Goal: Task Accomplishment & Management: Manage account settings

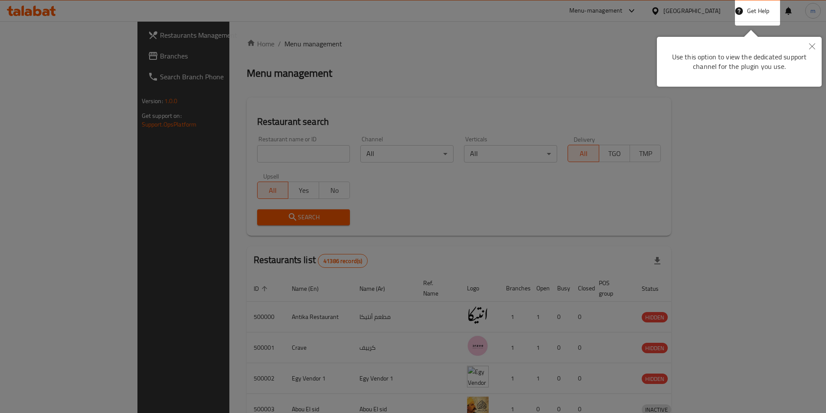
click at [808, 44] on button "Close" at bounding box center [812, 47] width 19 height 20
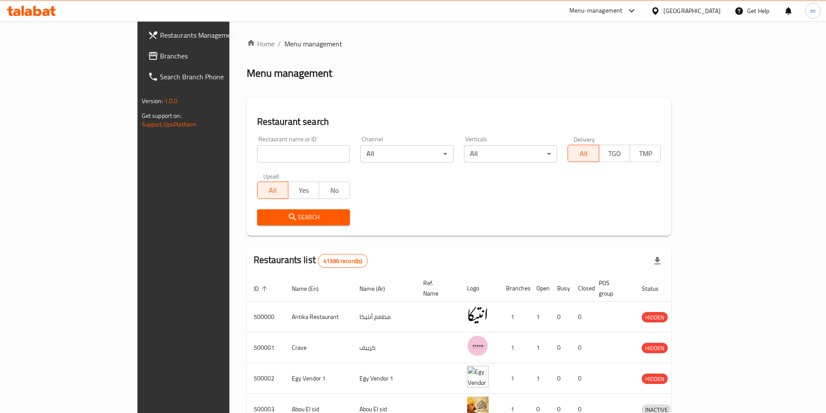
click at [160, 57] on span "Branches" at bounding box center [214, 56] width 108 height 10
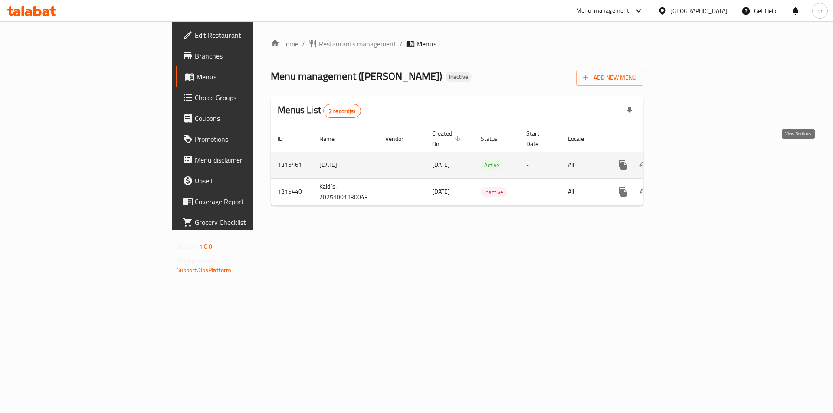
click at [696, 155] on link "enhanced table" at bounding box center [685, 165] width 21 height 21
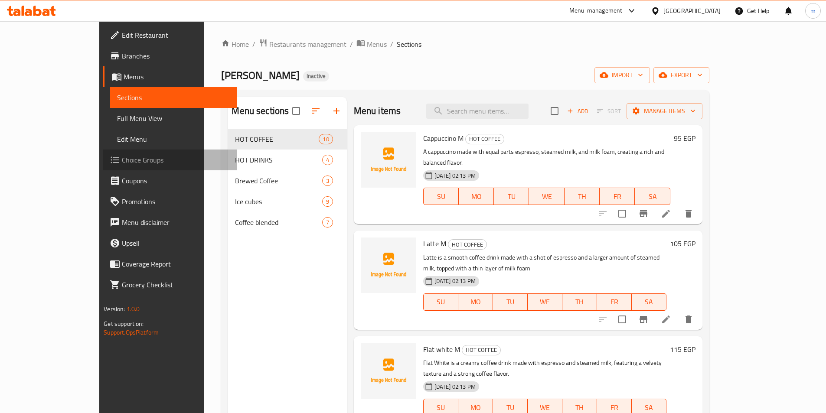
click at [103, 154] on link "Choice Groups" at bounding box center [170, 160] width 134 height 21
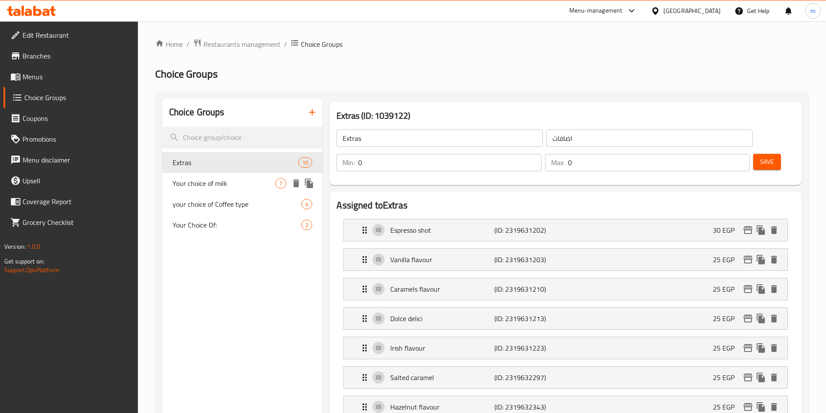
click at [210, 180] on span "Your choice of milk" at bounding box center [224, 183] width 103 height 10
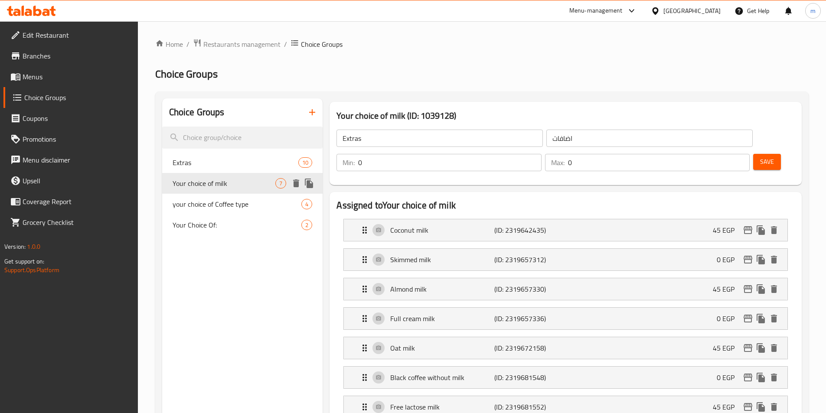
type input "Your choice of milk"
type input "إختيارك من الحليب :"
type input "1"
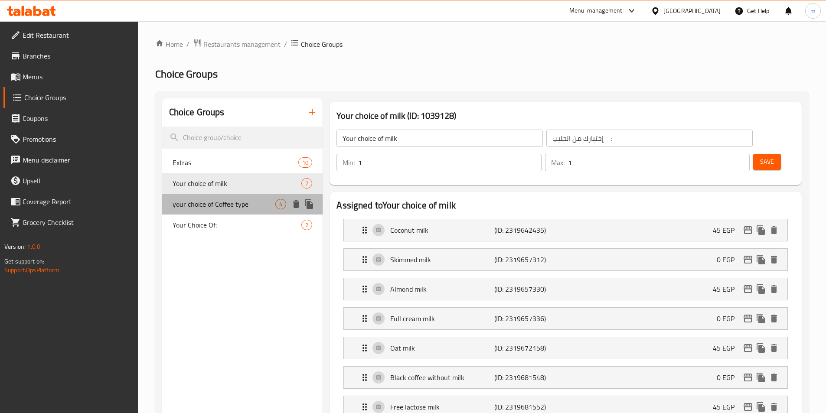
click at [260, 203] on span "your choice of Coffee type" at bounding box center [224, 204] width 103 height 10
type input "your choice of Coffee type"
type input "اختيارك من نوع القهوة"
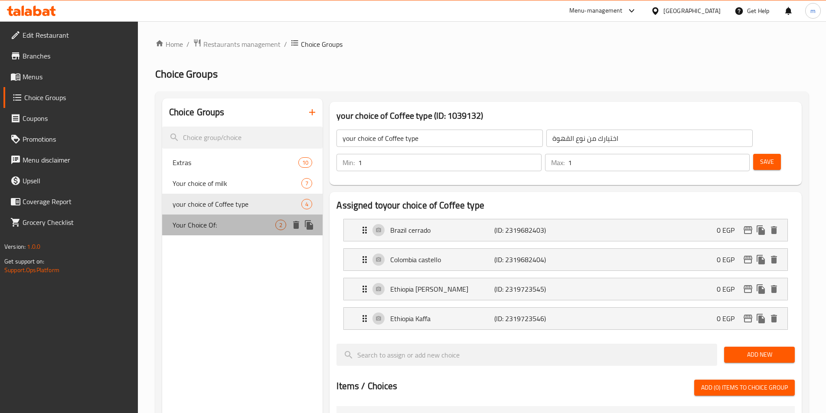
click at [254, 218] on div "Your Choice Of: 2" at bounding box center [242, 225] width 161 height 21
type input "Your Choice Of:"
type input "إختيارك من:"
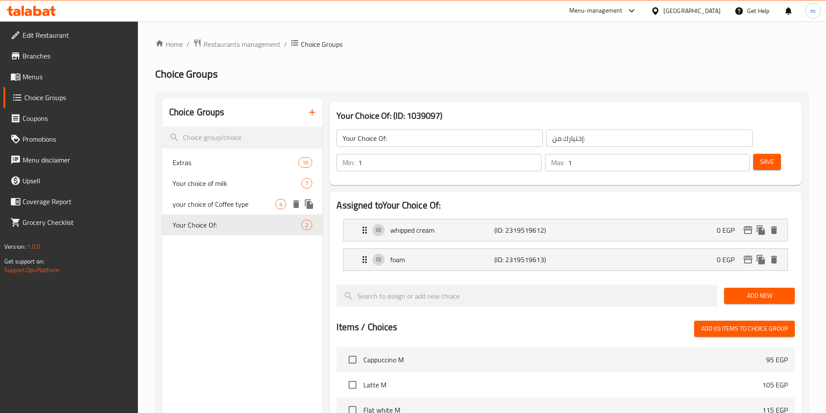
click at [180, 211] on div "your choice of Coffee type 4" at bounding box center [242, 204] width 161 height 21
type input "your choice of Coffee type"
type input "اختيارك من نوع القهوة"
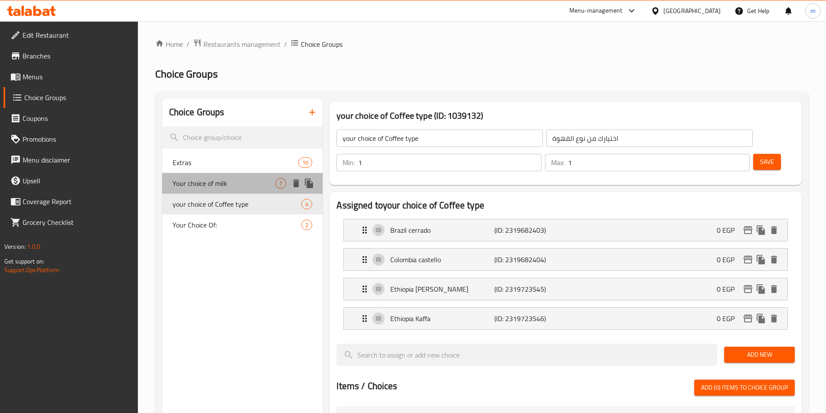
click at [199, 184] on span "Your choice of milk" at bounding box center [224, 183] width 103 height 10
type input "Your choice of milk"
type input "إختيارك من الحليب :"
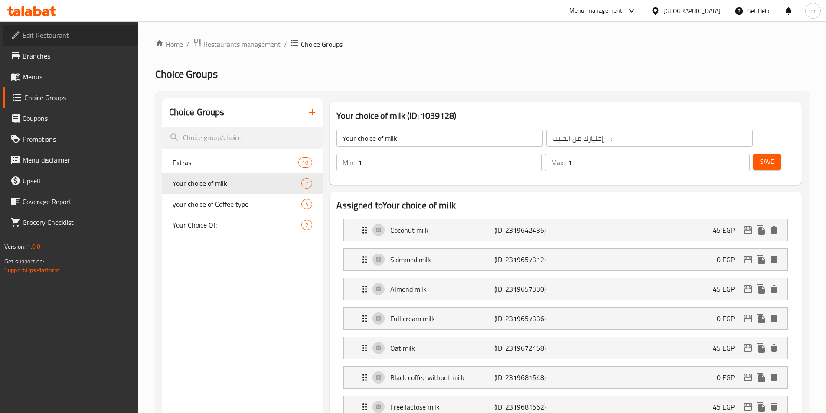
click at [28, 37] on span "Edit Restaurant" at bounding box center [77, 35] width 108 height 10
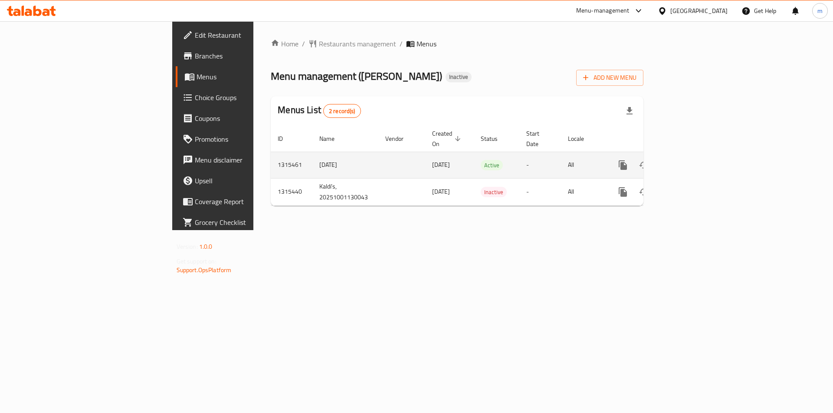
click at [689, 161] on icon "enhanced table" at bounding box center [685, 165] width 8 height 8
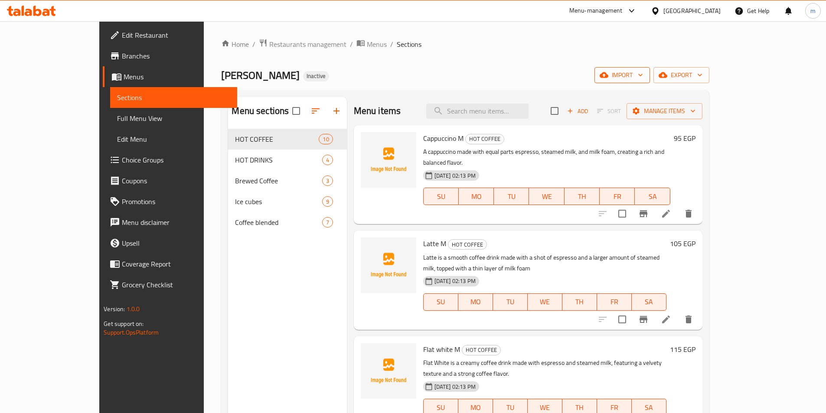
click at [643, 79] on span "import" at bounding box center [623, 75] width 42 height 11
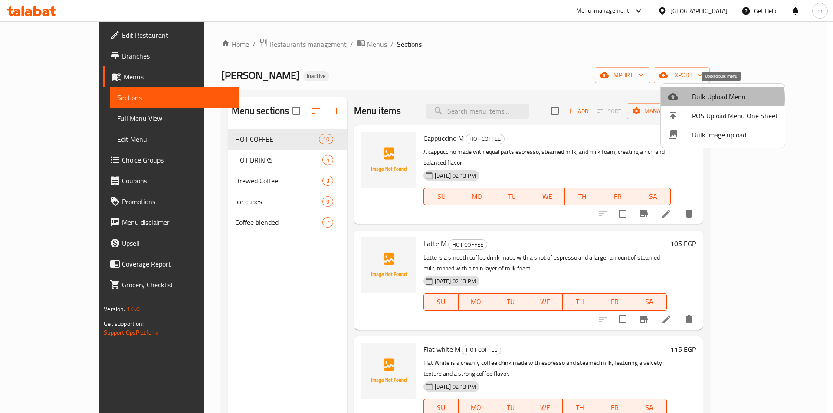
click at [691, 98] on div at bounding box center [680, 97] width 24 height 10
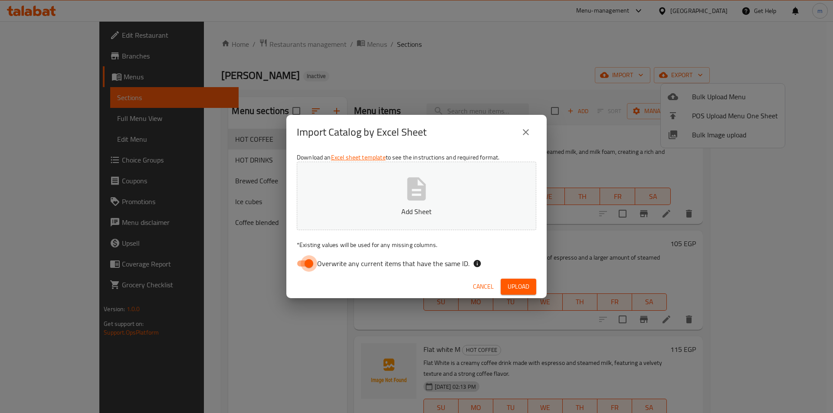
click at [305, 256] on input "Overwrite any current items that have the same ID." at bounding box center [308, 263] width 49 height 16
checkbox input "false"
click at [345, 200] on button "Add Sheet" at bounding box center [416, 196] width 239 height 69
click at [524, 288] on span "Upload" at bounding box center [519, 287] width 22 height 11
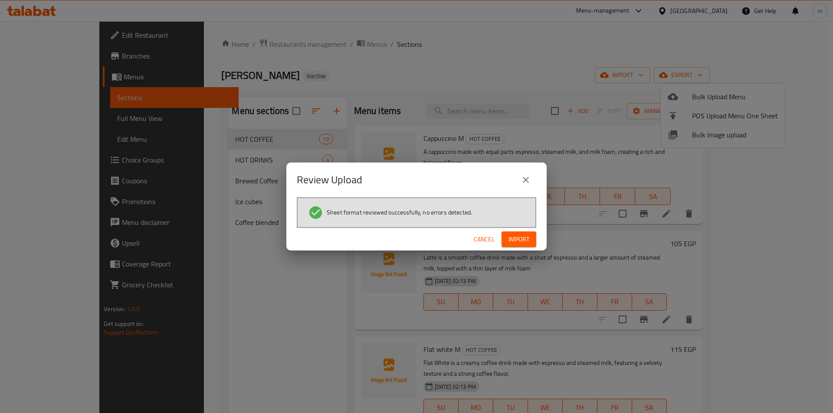
click at [511, 242] on span "Import" at bounding box center [518, 239] width 21 height 11
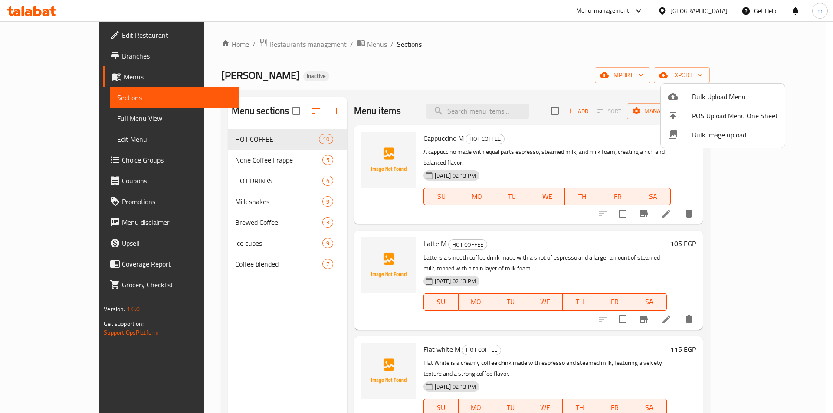
click at [81, 105] on div at bounding box center [416, 206] width 833 height 413
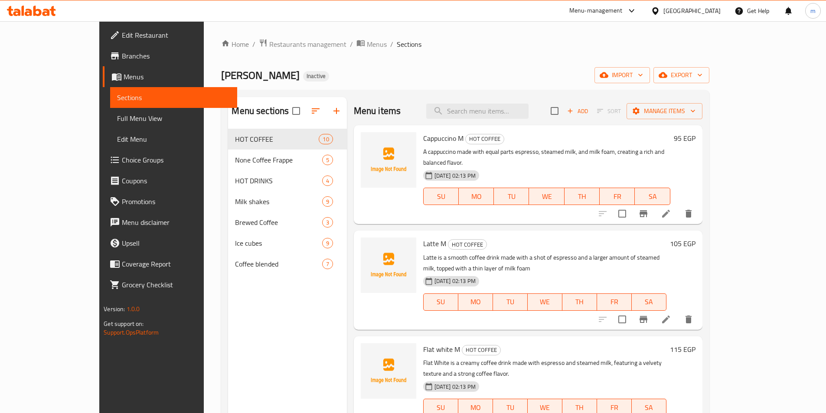
click at [117, 119] on span "Full Menu View" at bounding box center [173, 118] width 113 height 10
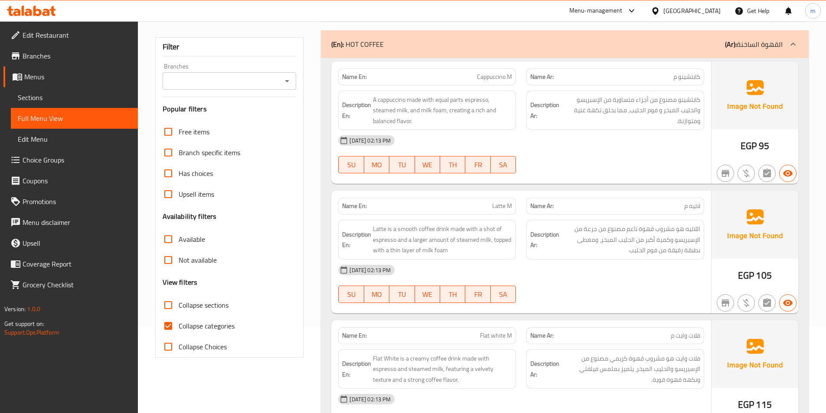
scroll to position [87, 0]
click at [179, 327] on span "Collapse categories" at bounding box center [207, 326] width 56 height 10
click at [179, 327] on input "Collapse categories" at bounding box center [168, 325] width 21 height 21
checkbox input "false"
click at [183, 308] on span "Collapse sections" at bounding box center [204, 305] width 50 height 10
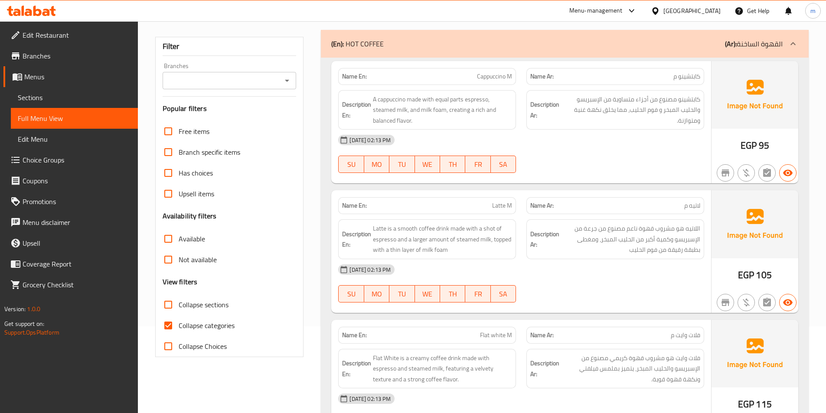
click at [179, 308] on input "Collapse sections" at bounding box center [168, 305] width 21 height 21
checkbox input "true"
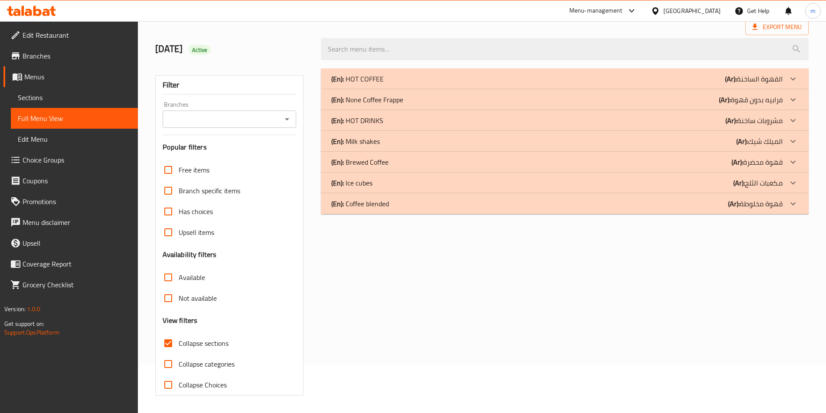
scroll to position [48, 0]
click at [791, 144] on icon at bounding box center [793, 141] width 10 height 10
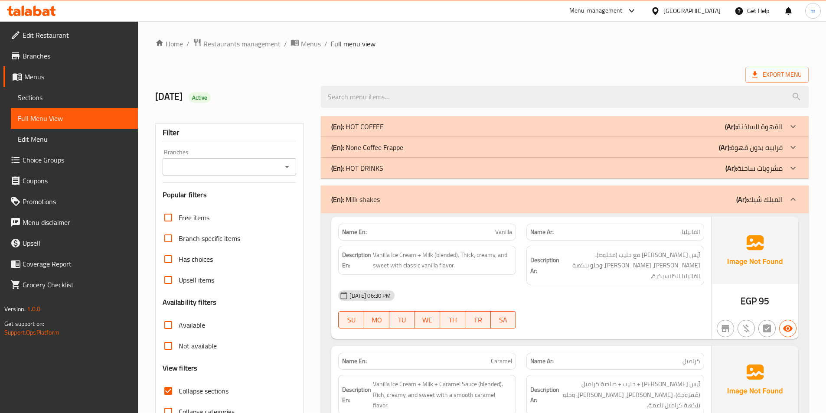
scroll to position [0, 0]
click at [495, 148] on div "(En): None Coffee Frappe (Ar): فرابيه بدون قهوة" at bounding box center [557, 148] width 452 height 10
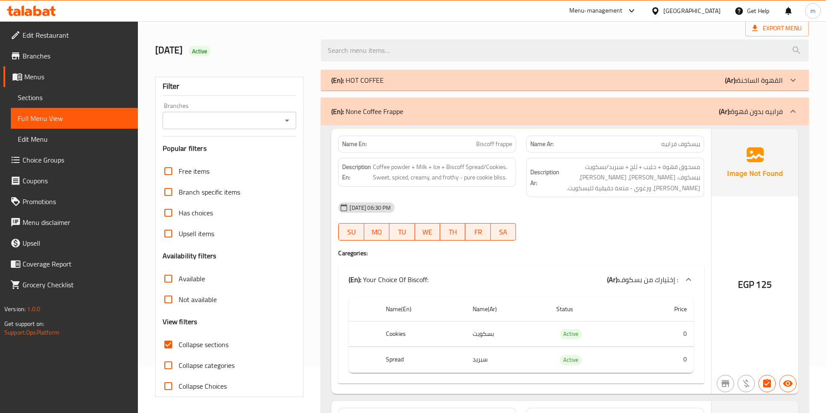
scroll to position [43, 0]
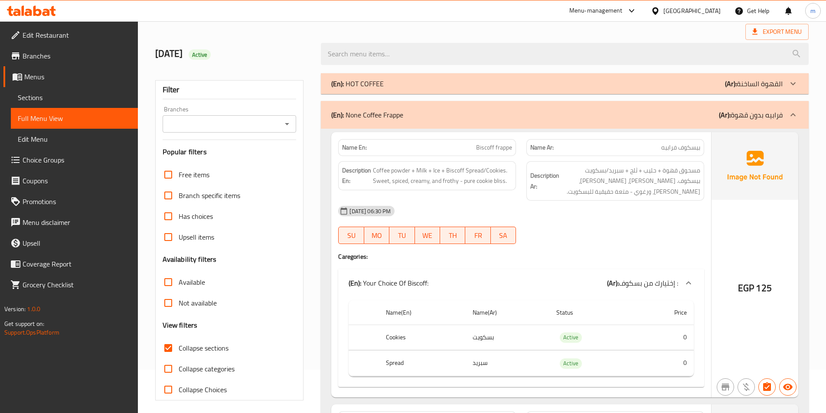
click at [61, 156] on span "Choice Groups" at bounding box center [77, 160] width 108 height 10
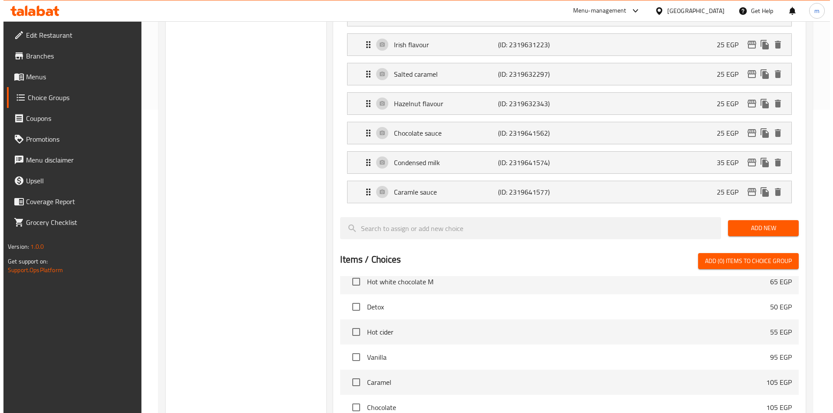
scroll to position [486, 0]
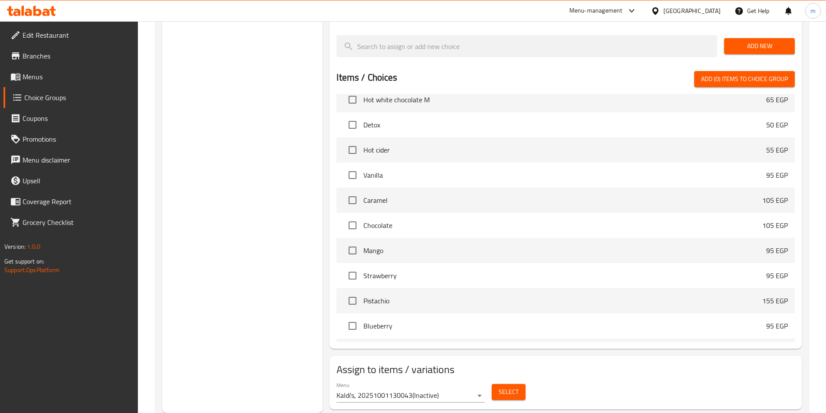
click at [508, 387] on span "Select" at bounding box center [509, 392] width 20 height 11
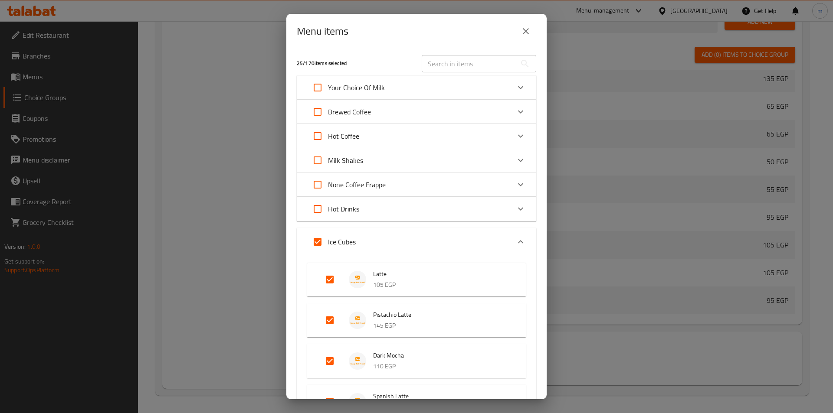
scroll to position [0, 0]
click at [510, 182] on div "Expand" at bounding box center [520, 185] width 21 height 21
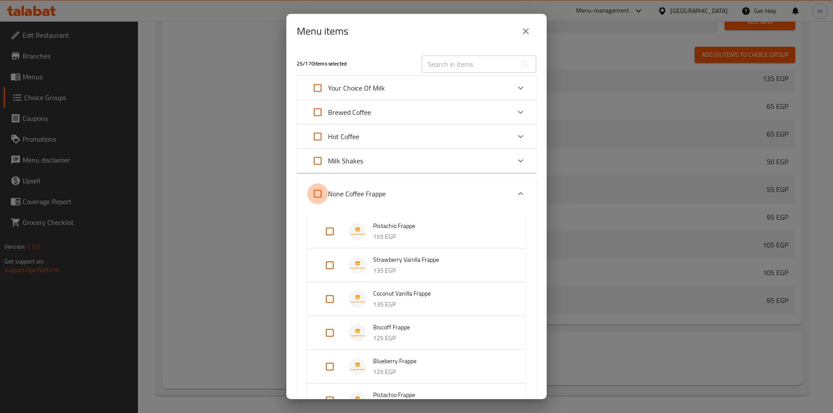
click at [324, 193] on input "Expand" at bounding box center [317, 193] width 21 height 21
checkbox input "true"
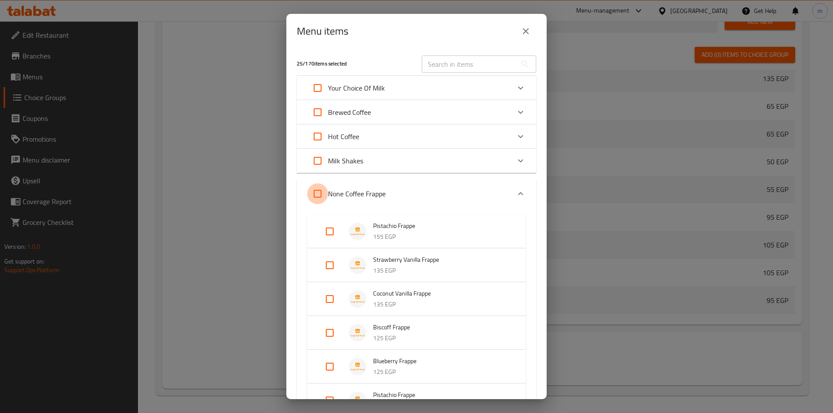
checkbox input "true"
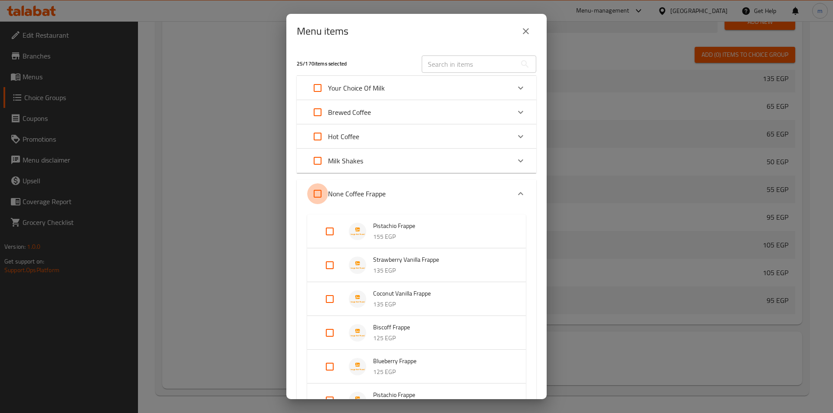
checkbox input "true"
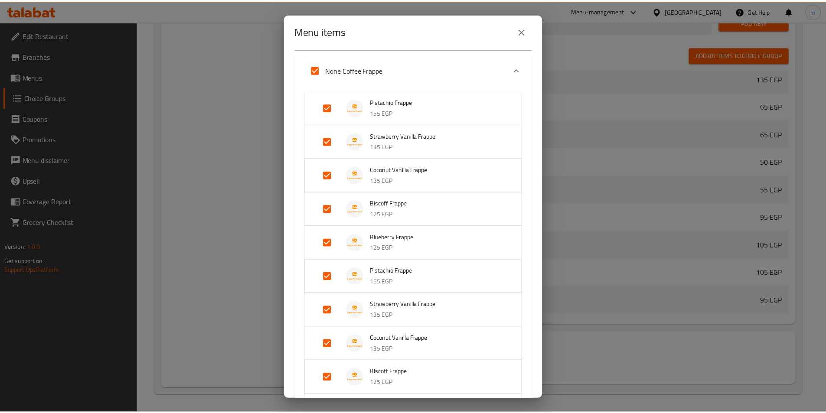
scroll to position [217, 0]
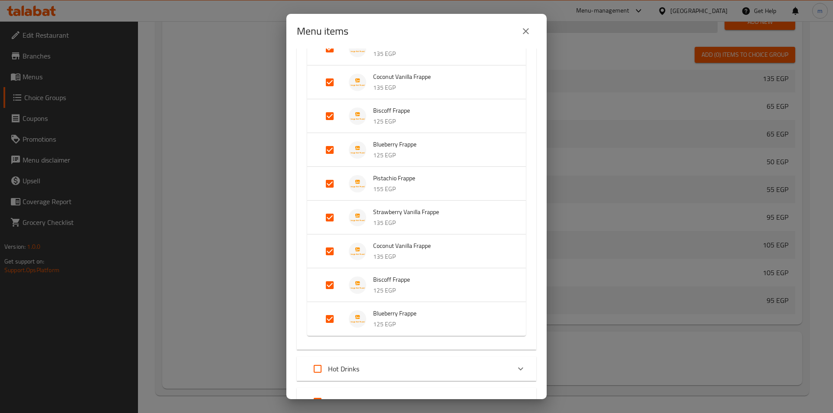
click at [524, 26] on icon "close" at bounding box center [526, 31] width 10 height 10
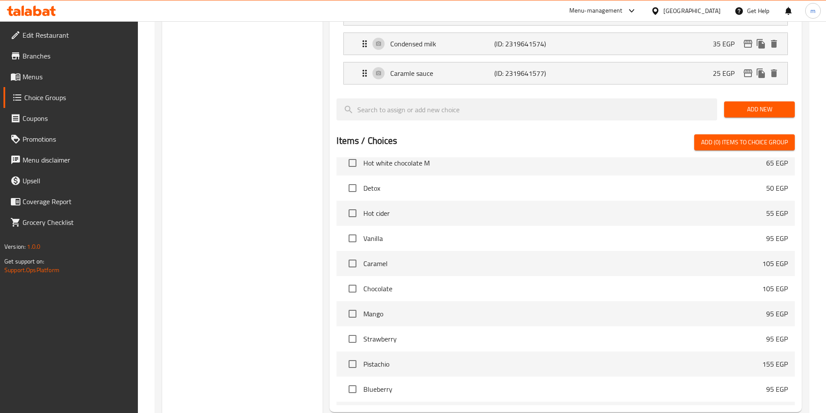
scroll to position [356, 0]
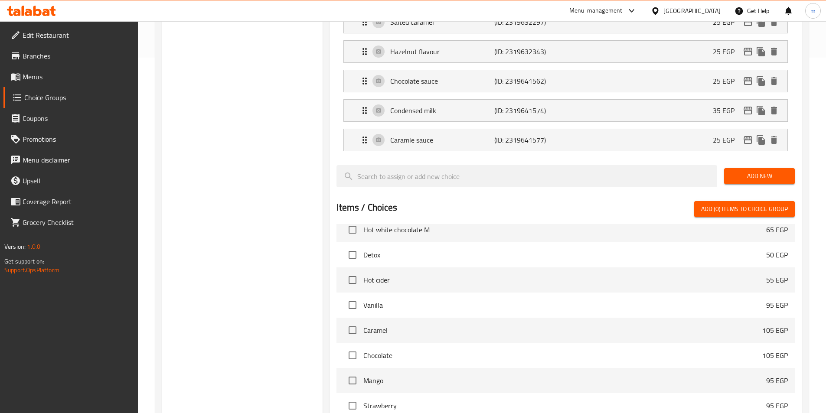
click at [42, 69] on link "Menus" at bounding box center [70, 76] width 134 height 21
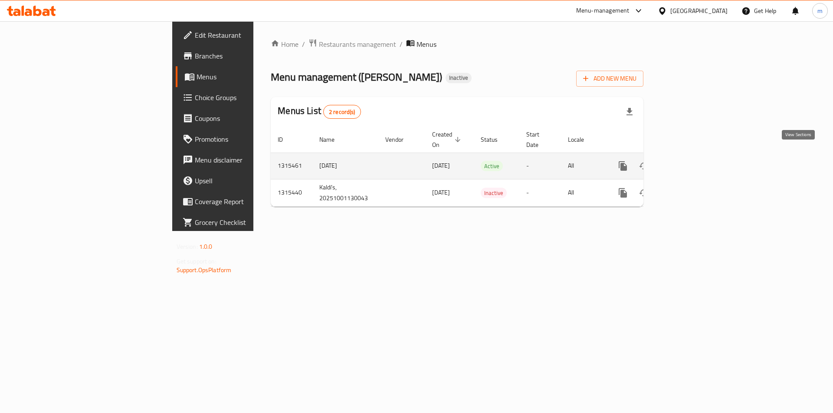
click at [691, 161] on icon "enhanced table" at bounding box center [685, 166] width 10 height 10
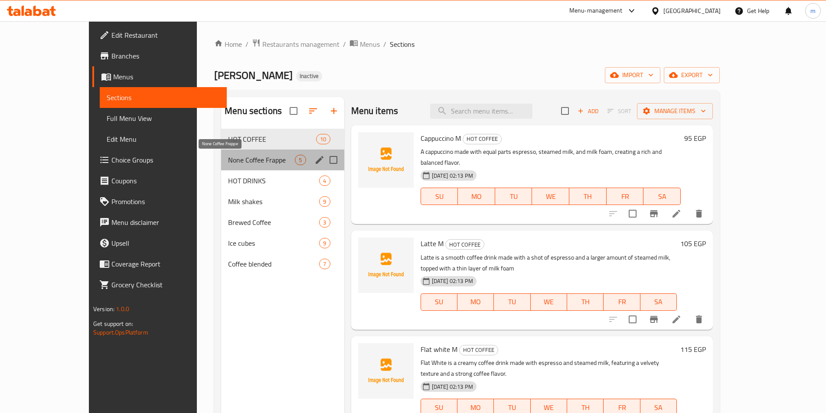
click at [232, 158] on span "None Coffee Frappe" at bounding box center [261, 160] width 67 height 10
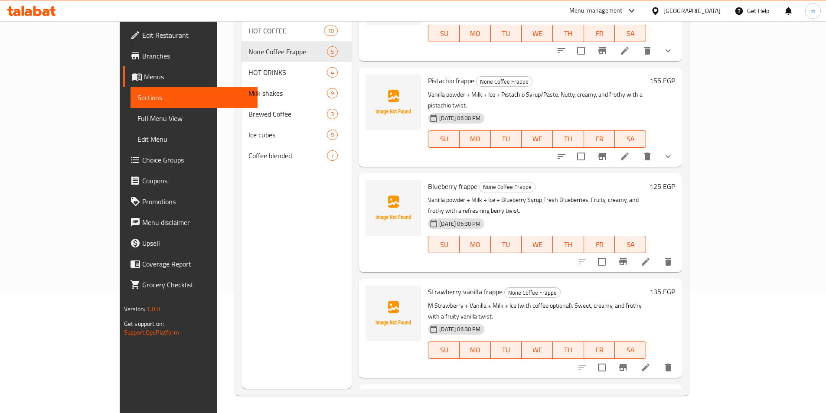
scroll to position [82, 0]
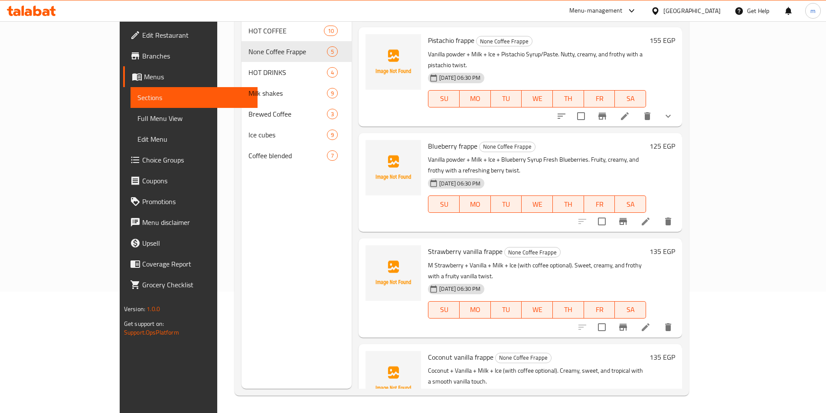
click at [142, 162] on span "Choice Groups" at bounding box center [196, 160] width 108 height 10
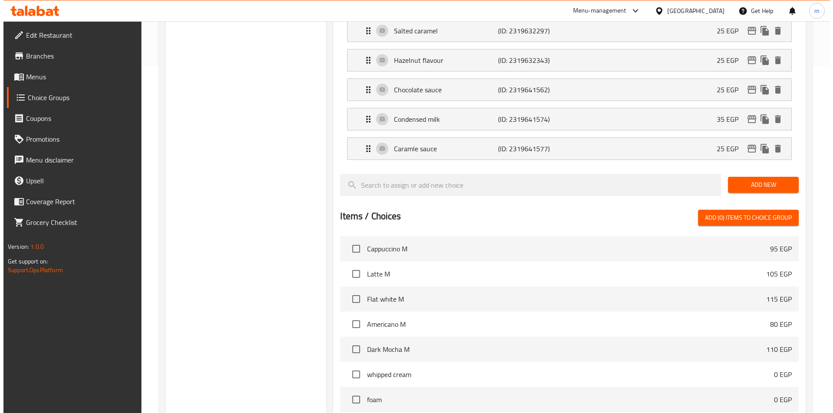
scroll to position [486, 0]
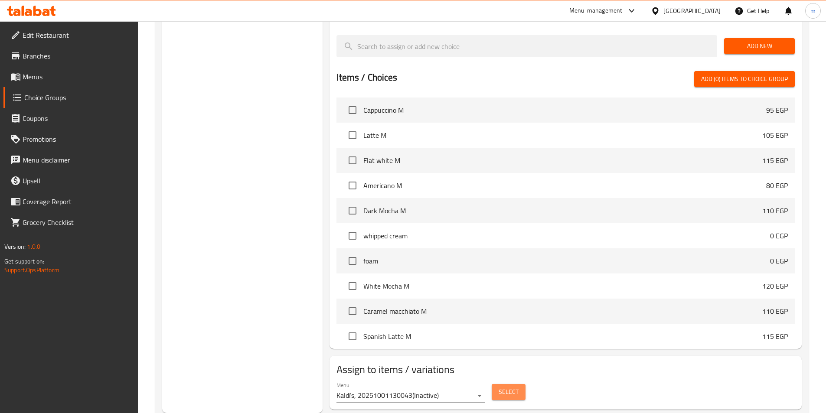
click at [499, 387] on span "Select" at bounding box center [509, 392] width 20 height 11
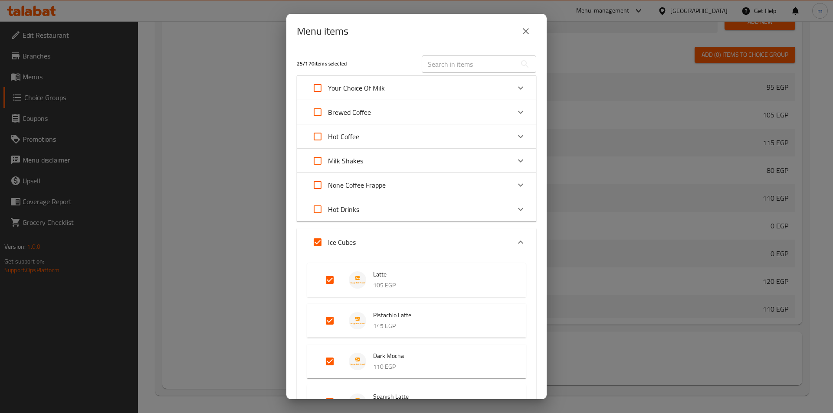
click at [314, 180] on input "Expand" at bounding box center [317, 185] width 21 height 21
checkbox input "true"
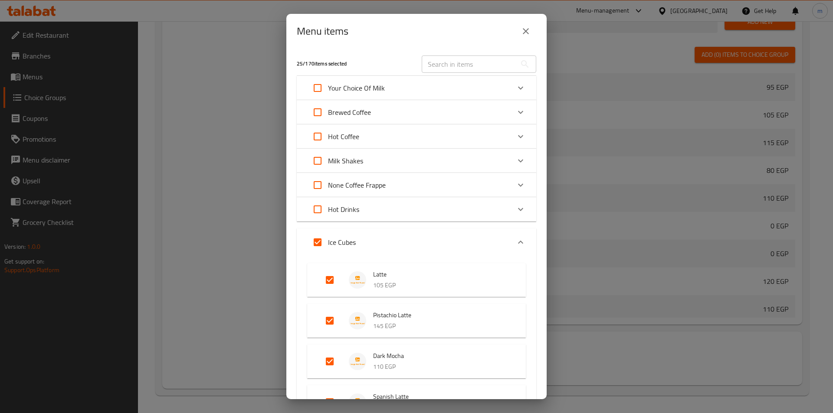
checkbox input "true"
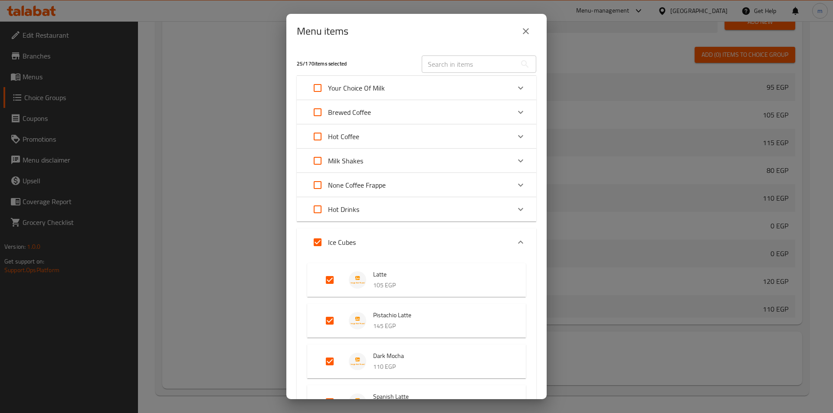
checkbox input "true"
click at [467, 188] on div "None Coffee Frappe" at bounding box center [408, 185] width 203 height 21
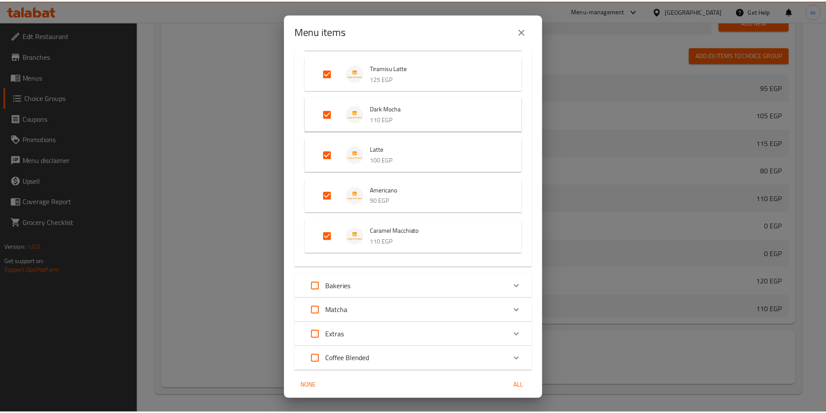
scroll to position [1431, 0]
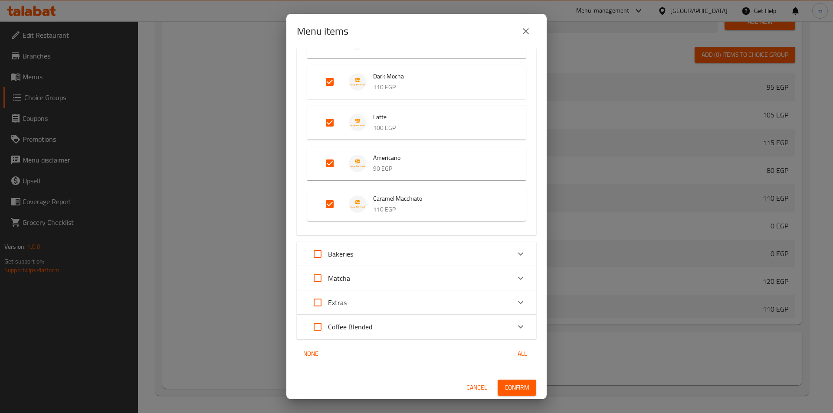
click at [504, 384] on span "Confirm" at bounding box center [516, 388] width 25 height 11
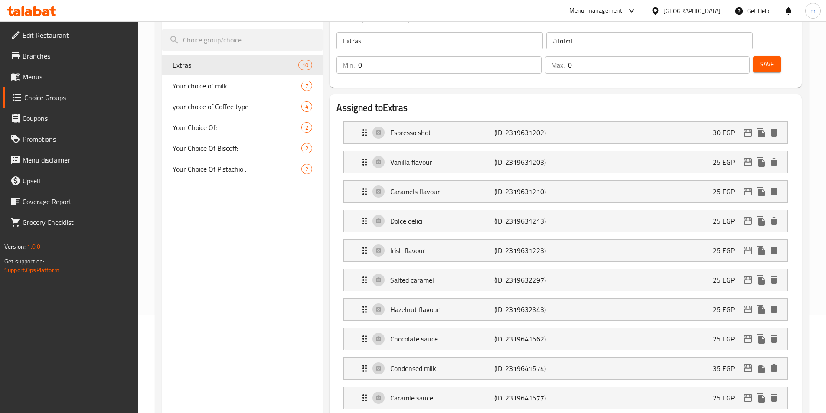
scroll to position [95, 0]
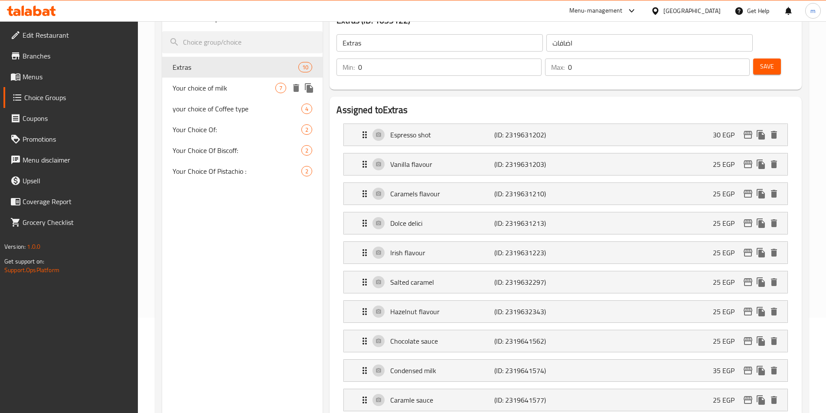
click at [221, 92] on span "Your choice of milk" at bounding box center [224, 88] width 103 height 10
type input "Your choice of milk"
type input "إختيارك من الحليب :"
type input "1"
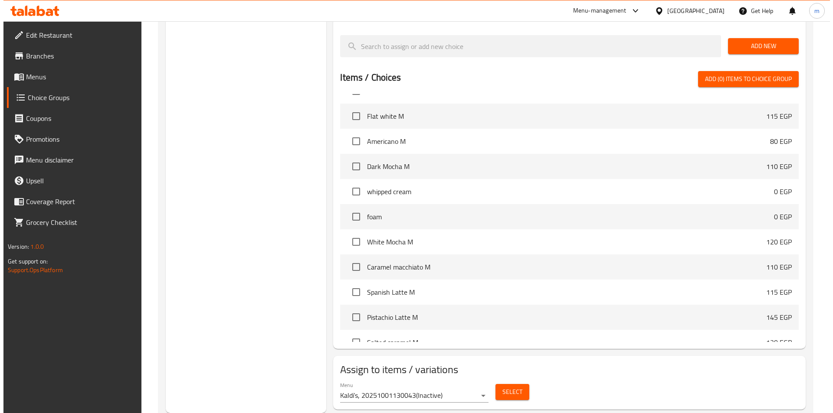
scroll to position [87, 0]
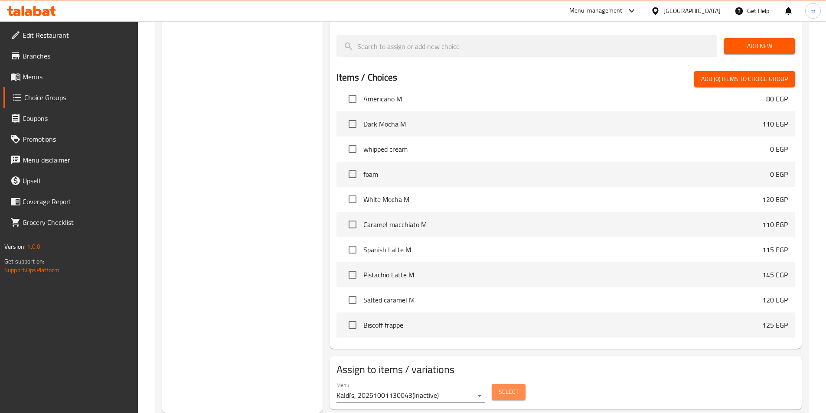
click at [517, 387] on span "Select" at bounding box center [509, 392] width 20 height 11
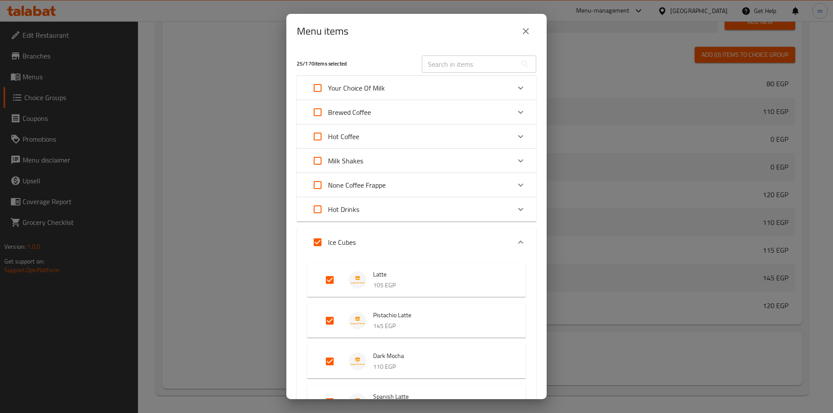
click at [317, 183] on input "Expand" at bounding box center [317, 185] width 21 height 21
checkbox input "true"
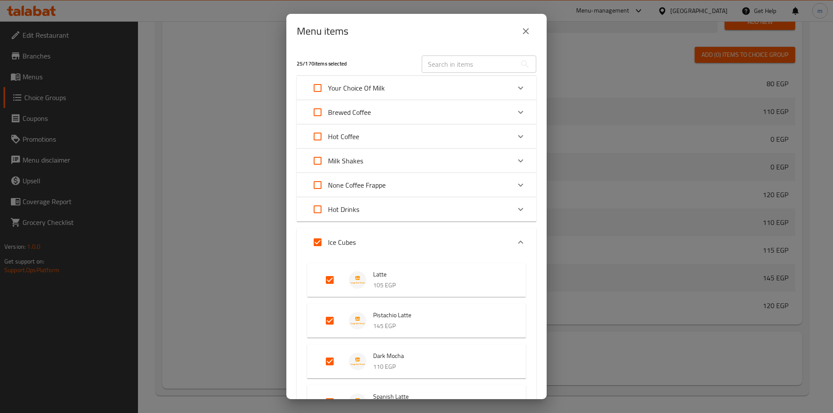
checkbox input "true"
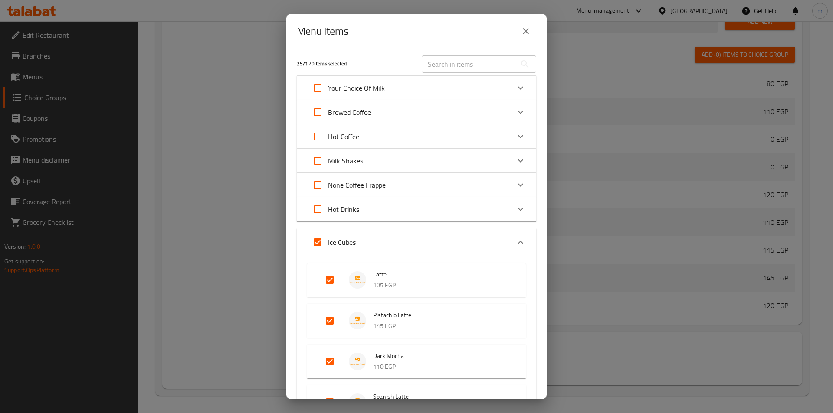
checkbox input "true"
click at [479, 184] on div "None Coffee Frappe" at bounding box center [408, 185] width 203 height 21
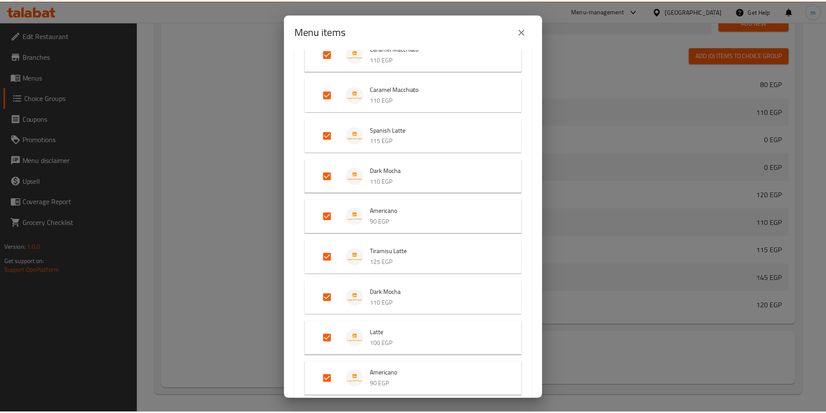
scroll to position [1431, 0]
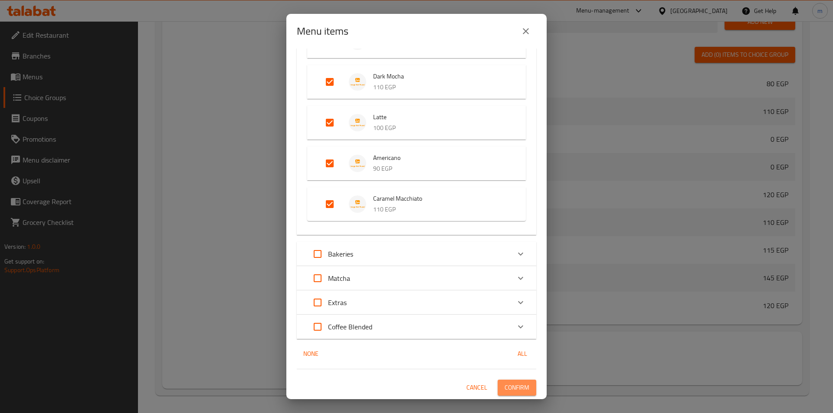
click at [524, 390] on button "Confirm" at bounding box center [517, 388] width 39 height 16
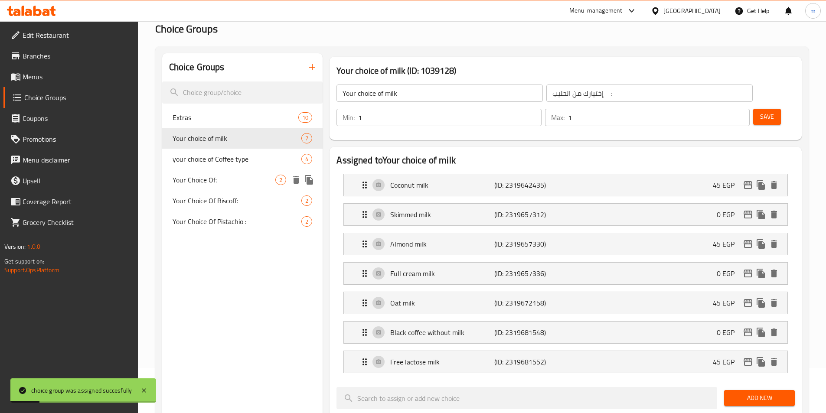
scroll to position [0, 0]
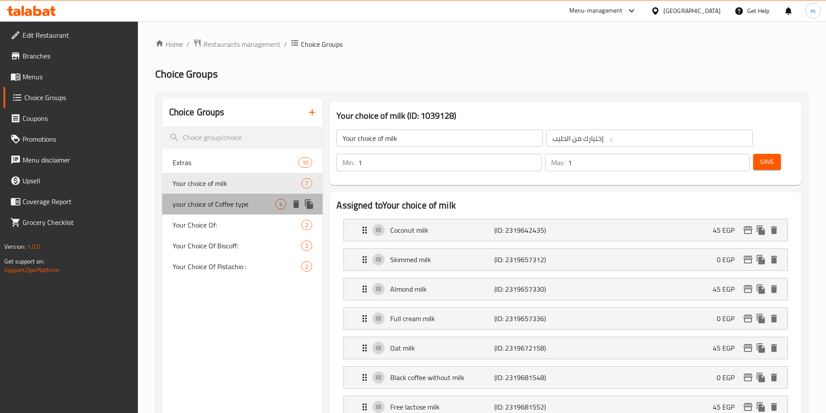
click at [219, 205] on span "your choice of Coffee type" at bounding box center [224, 204] width 103 height 10
type input "your choice of Coffee type"
type input "اختيارك من نوع القهوة"
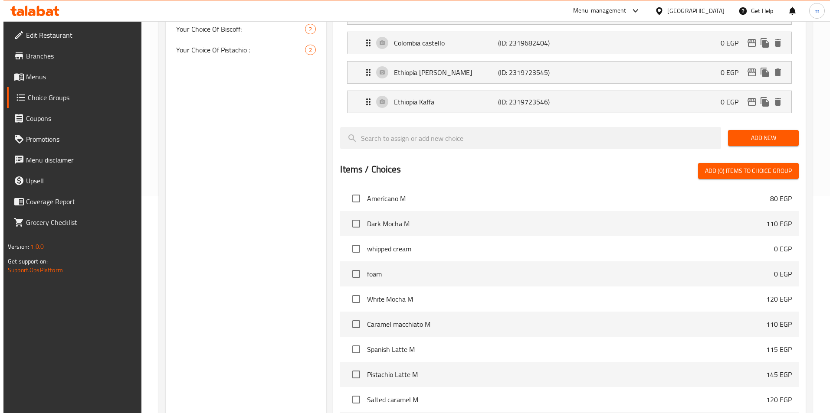
scroll to position [309, 0]
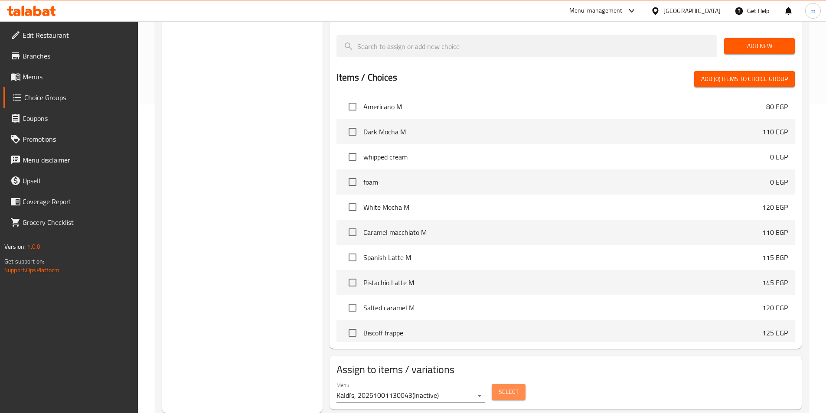
click at [506, 384] on button "Select" at bounding box center [509, 392] width 34 height 16
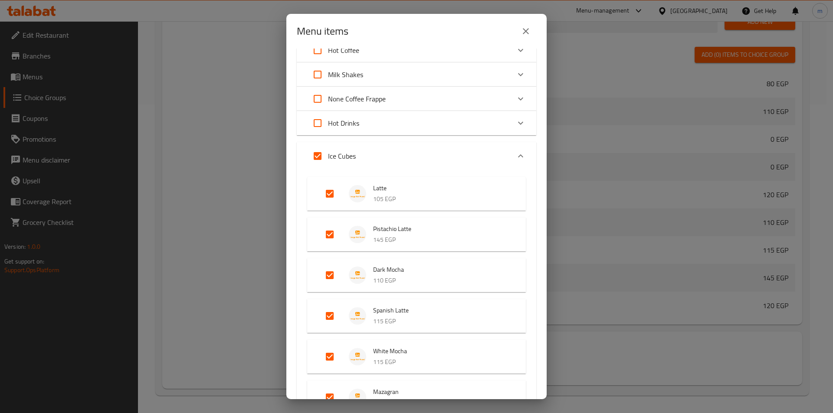
scroll to position [87, 0]
click at [316, 91] on input "Expand" at bounding box center [317, 98] width 21 height 21
checkbox input "true"
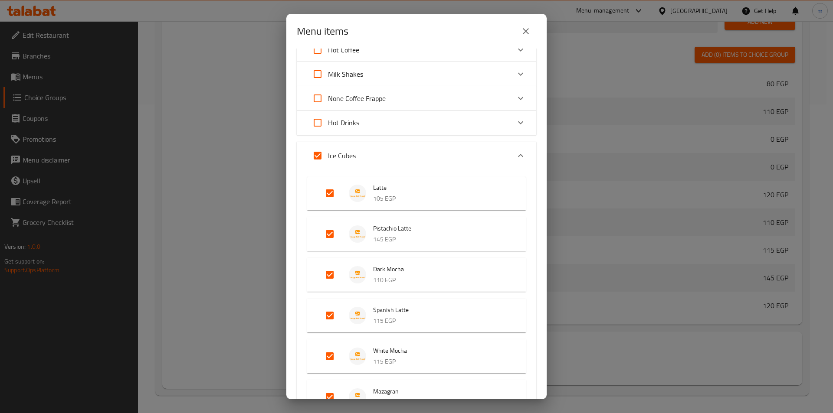
checkbox input "true"
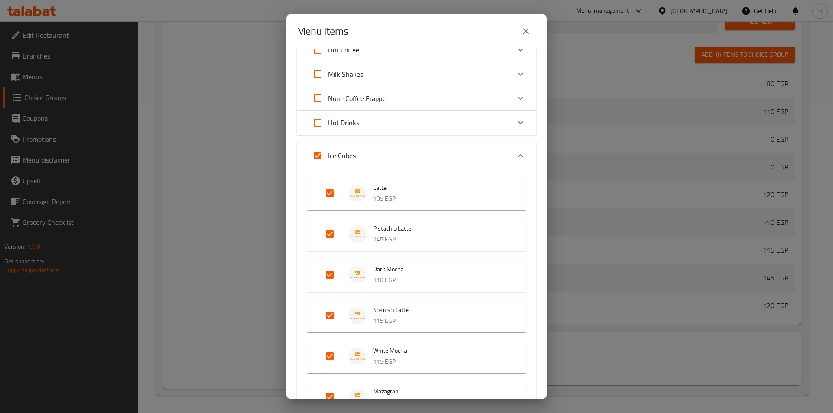
checkbox input "true"
click at [370, 93] on p "None Coffee Frappe" at bounding box center [357, 98] width 58 height 10
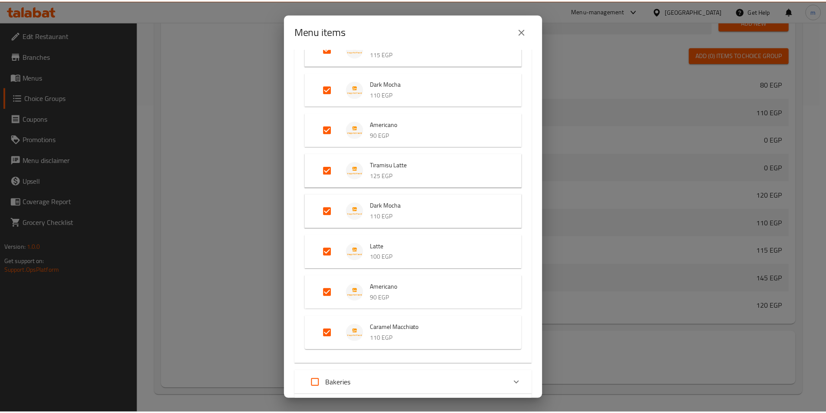
scroll to position [1431, 0]
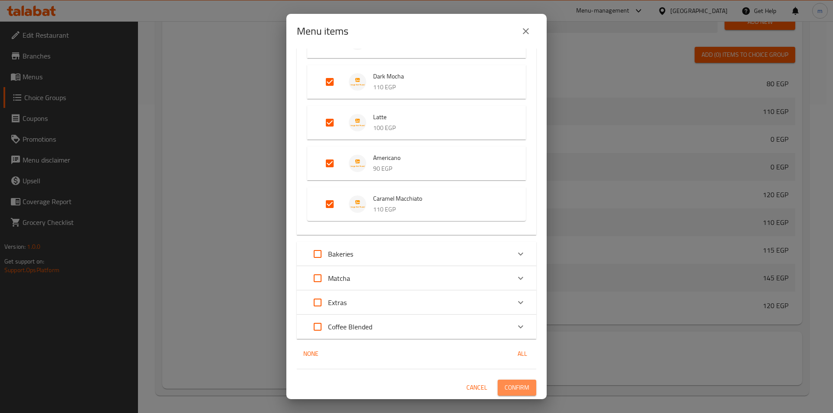
click at [510, 383] on span "Confirm" at bounding box center [516, 388] width 25 height 11
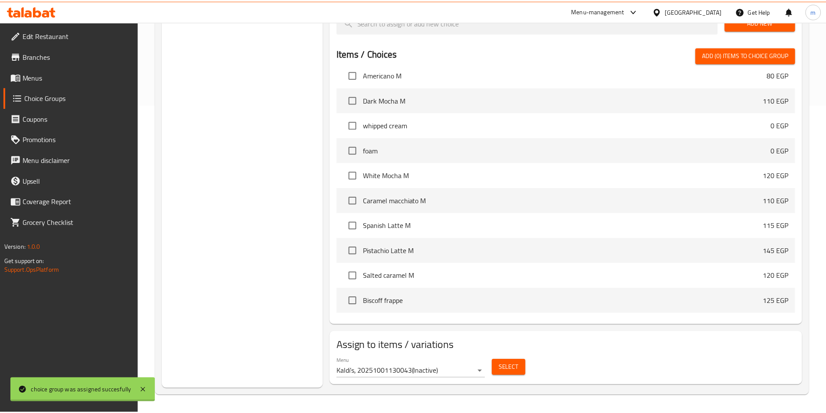
scroll to position [79, 0]
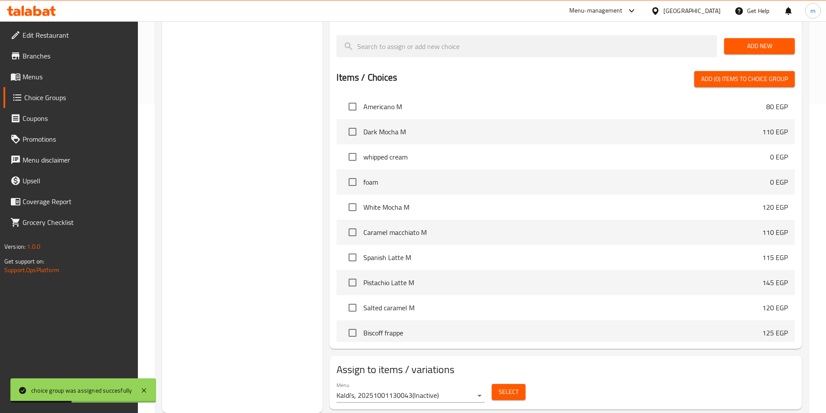
click at [50, 71] on link "Menus" at bounding box center [70, 76] width 134 height 21
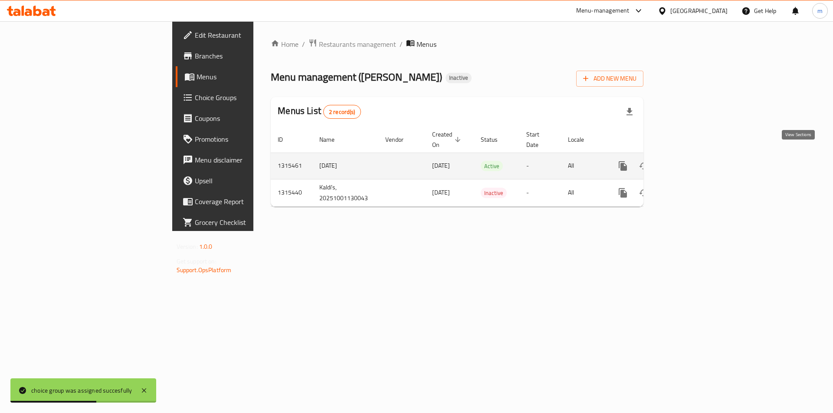
click at [691, 161] on icon "enhanced table" at bounding box center [685, 166] width 10 height 10
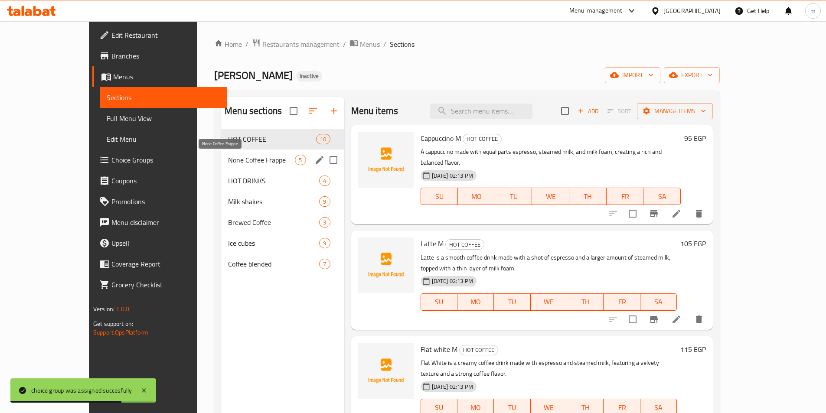
click at [231, 164] on span "None Coffee Frappe" at bounding box center [261, 160] width 67 height 10
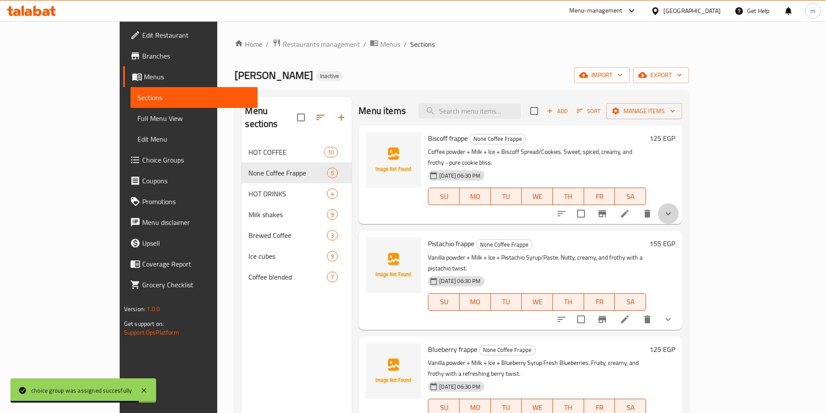
click at [679, 206] on button "show more" at bounding box center [668, 213] width 21 height 21
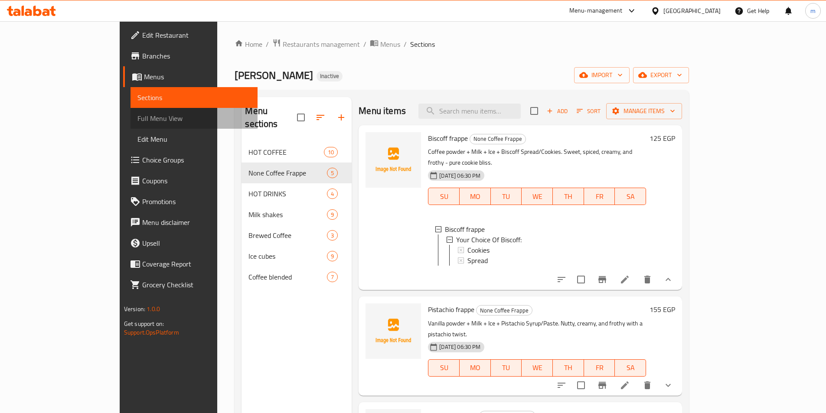
click at [138, 116] on span "Full Menu View" at bounding box center [194, 118] width 113 height 10
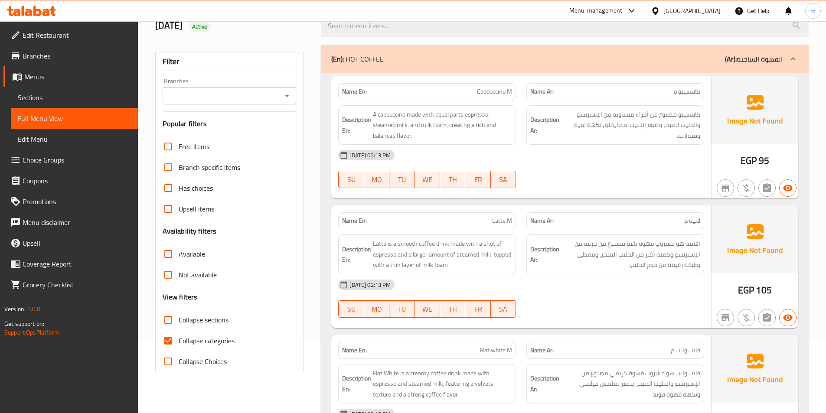
scroll to position [174, 0]
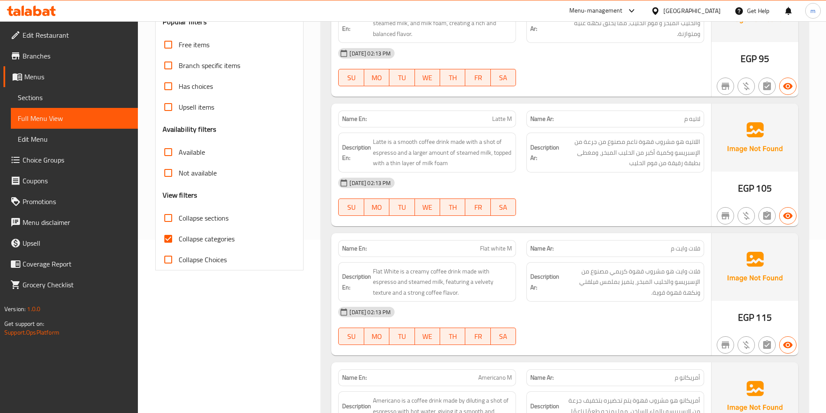
click at [169, 242] on input "Collapse categories" at bounding box center [168, 239] width 21 height 21
checkbox input "false"
click at [167, 220] on input "Collapse sections" at bounding box center [168, 218] width 21 height 21
checkbox input "true"
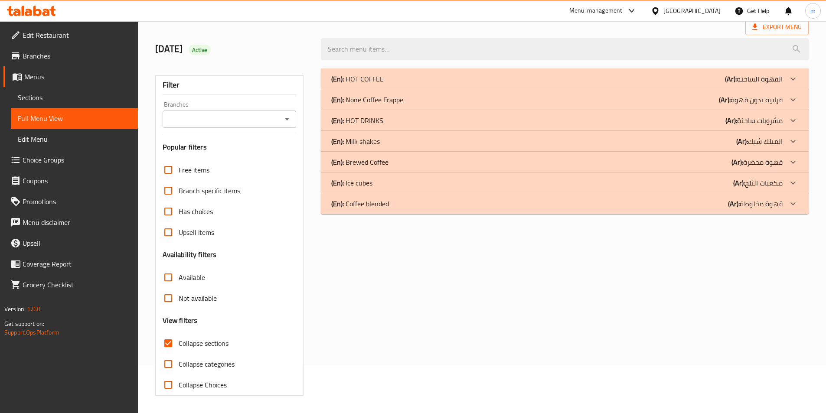
scroll to position [48, 0]
click at [376, 101] on p "(En): None Coffee Frappe" at bounding box center [367, 100] width 72 height 10
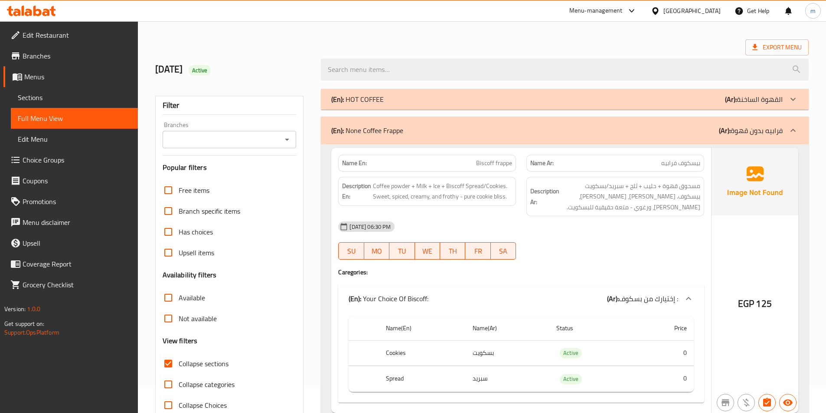
scroll to position [43, 0]
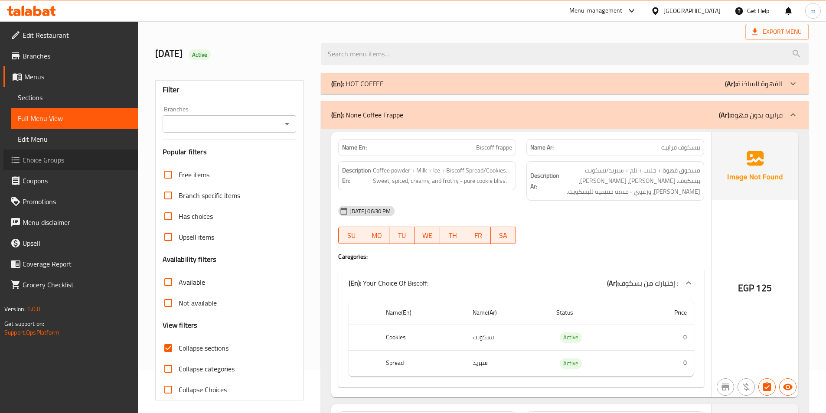
click at [23, 158] on span "Choice Groups" at bounding box center [77, 160] width 108 height 10
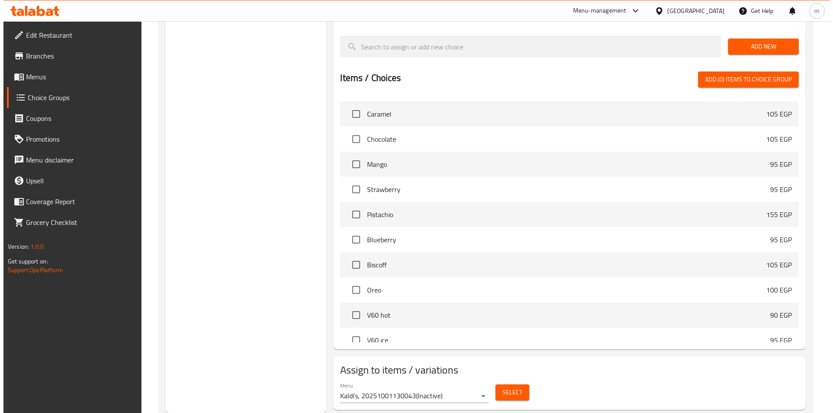
scroll to position [486, 0]
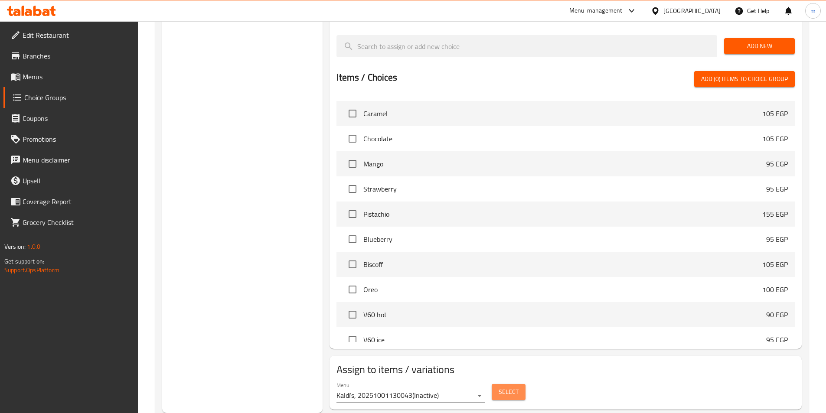
click at [519, 384] on button "Select" at bounding box center [509, 392] width 34 height 16
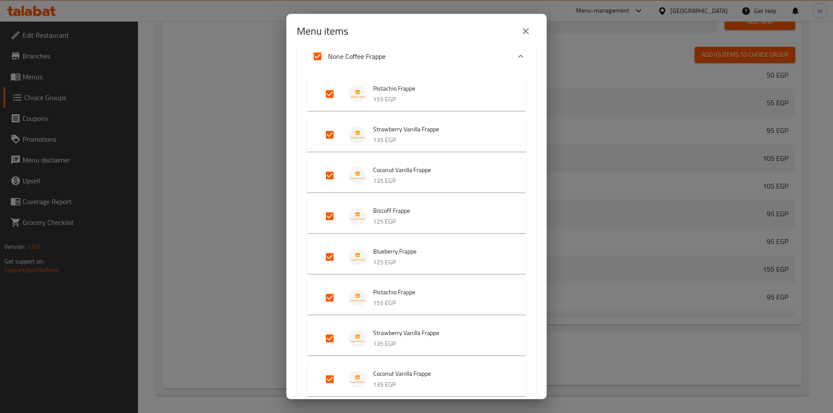
scroll to position [43, 0]
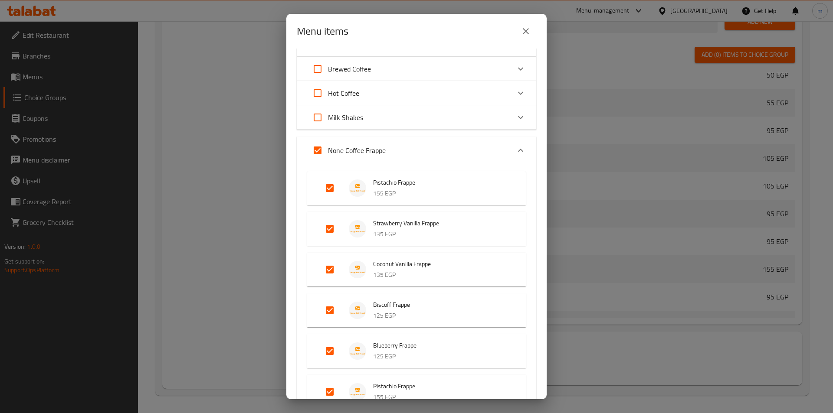
click at [401, 184] on span "Pistachio Frappe" at bounding box center [440, 182] width 135 height 11
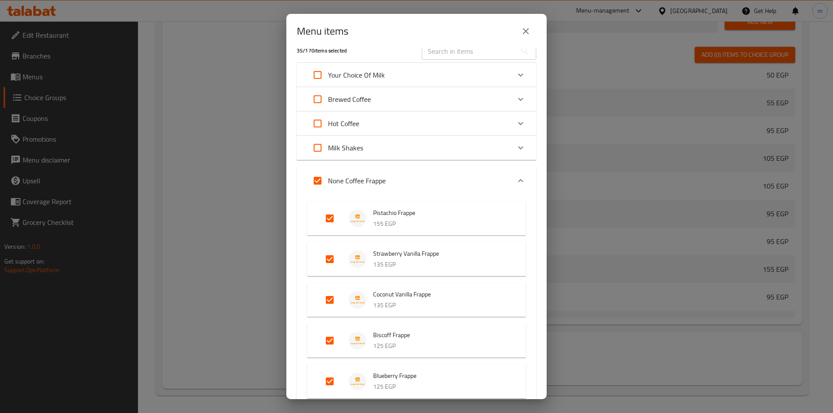
scroll to position [0, 0]
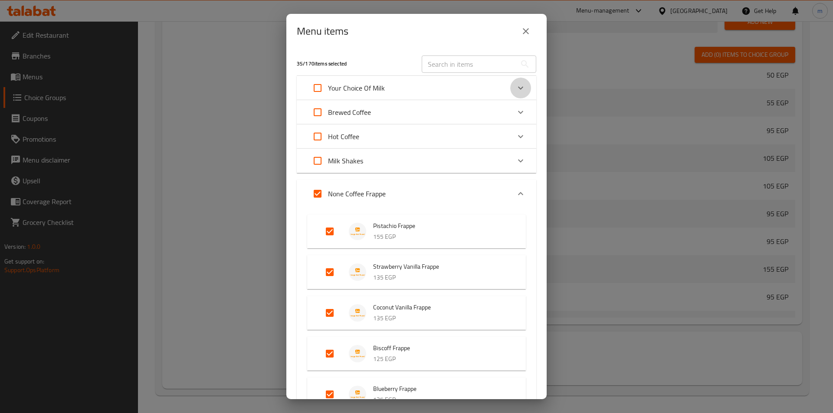
click at [518, 86] on icon "Expand" at bounding box center [520, 88] width 10 height 10
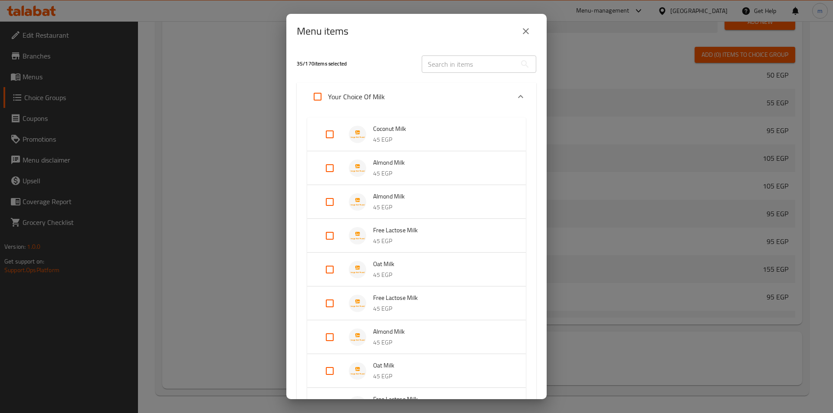
click at [518, 86] on div "Your Choice Of Milk" at bounding box center [416, 97] width 239 height 28
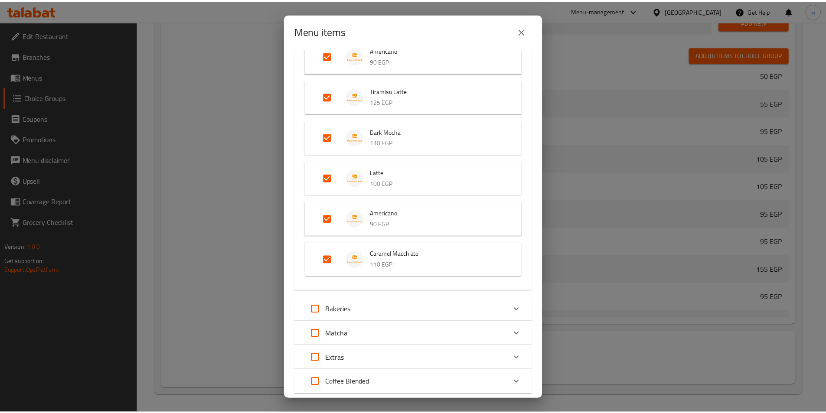
scroll to position [1493, 0]
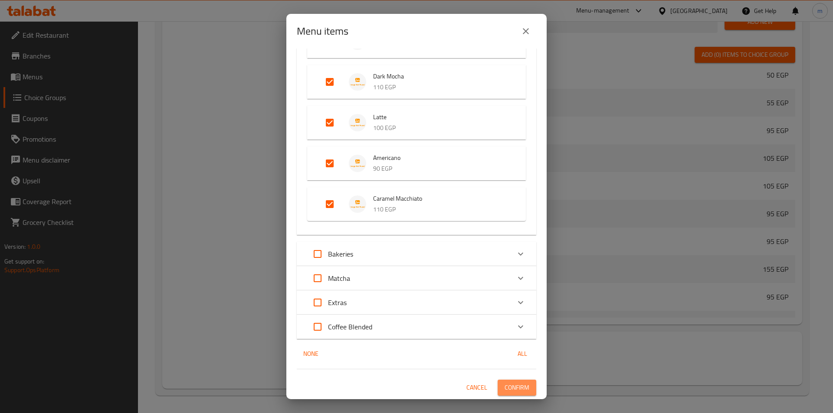
click at [506, 383] on span "Confirm" at bounding box center [516, 388] width 25 height 11
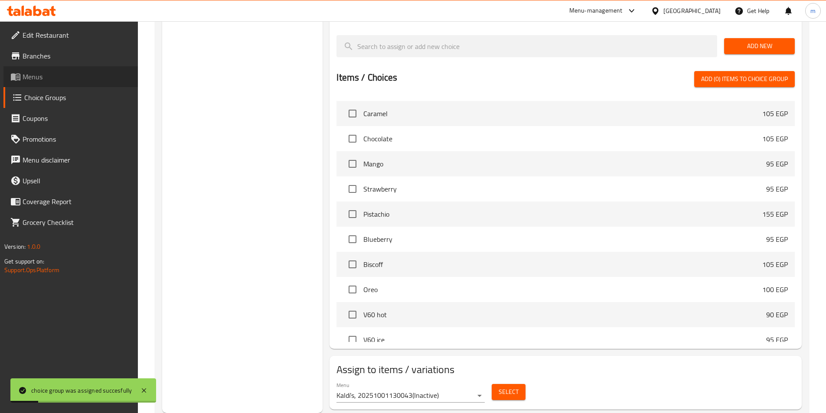
click at [39, 72] on span "Menus" at bounding box center [77, 77] width 108 height 10
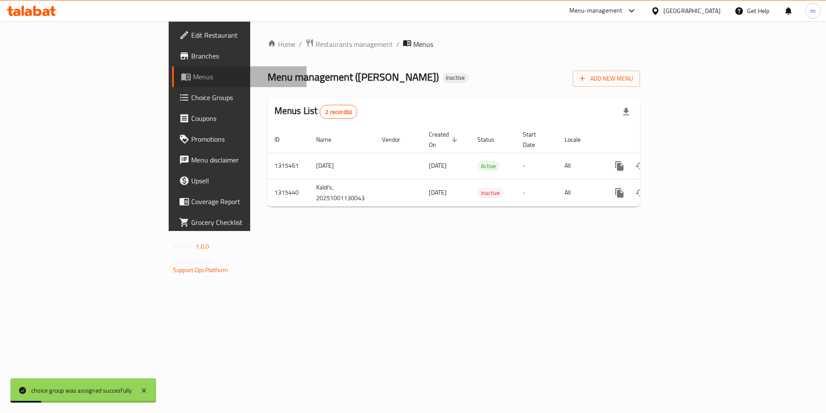
click at [193, 72] on span "Menus" at bounding box center [246, 77] width 107 height 10
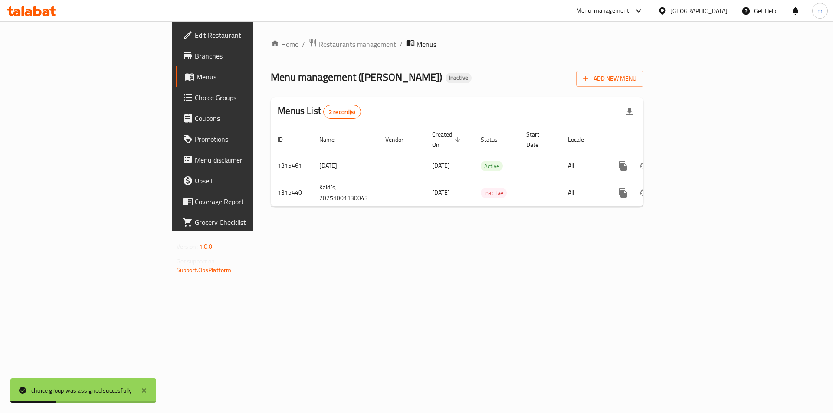
click at [447, 231] on div "Home / Restaurants management / Menus Menu management ( Kaldi’s ) Inactive Add …" at bounding box center [456, 126] width 407 height 210
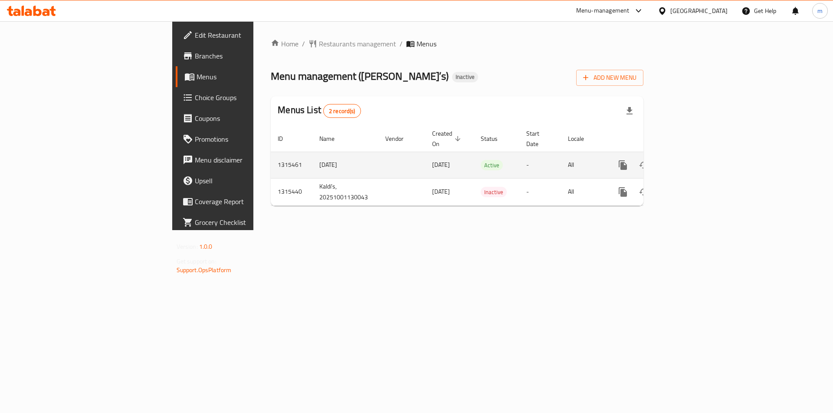
click at [689, 161] on icon "enhanced table" at bounding box center [685, 165] width 8 height 8
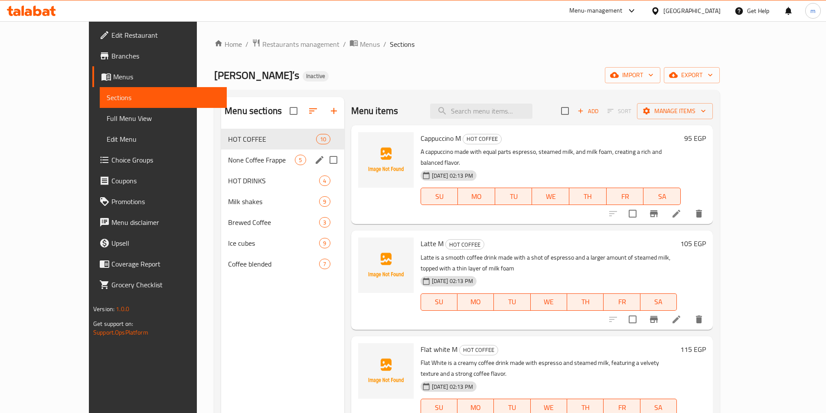
click at [228, 163] on span "None Coffee Frappe" at bounding box center [261, 160] width 67 height 10
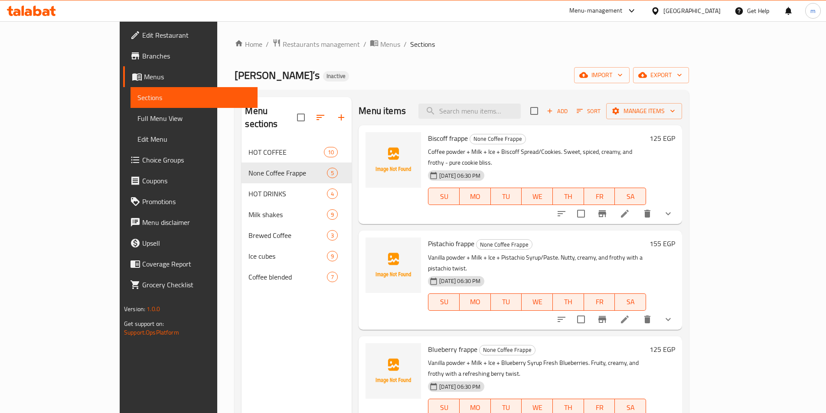
click at [682, 197] on div "Biscoff frappe None Coffee Frappe Coffee powder + Milk + Ice + Biscoff Spread/C…" at bounding box center [521, 174] width 324 height 99
click at [679, 203] on button "show more" at bounding box center [668, 213] width 21 height 21
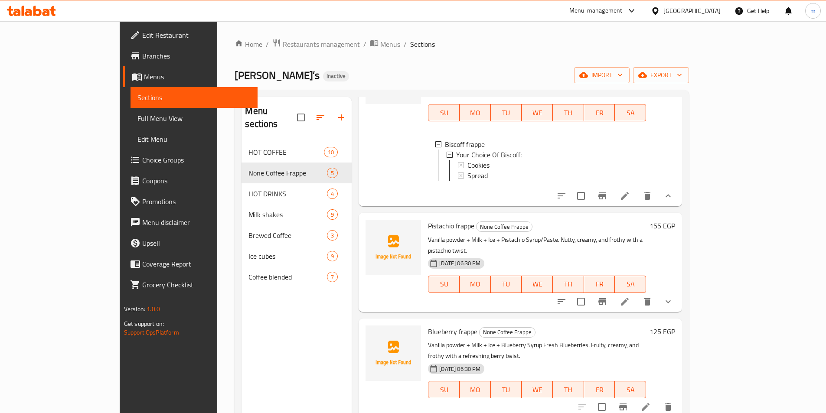
scroll to position [87, 0]
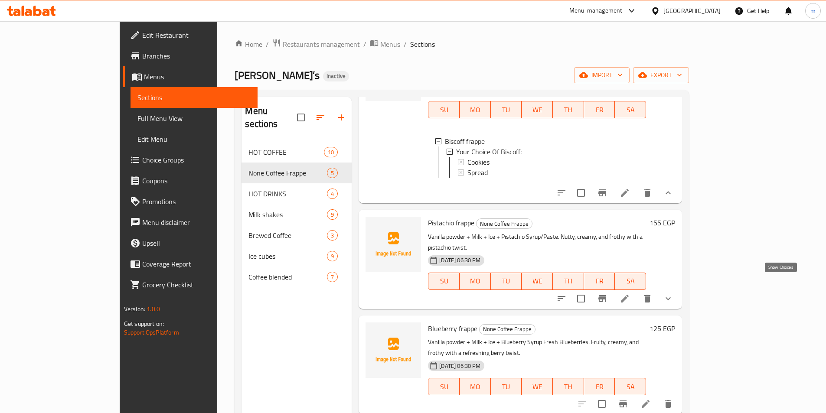
click at [674, 294] on icon "show more" at bounding box center [668, 299] width 10 height 10
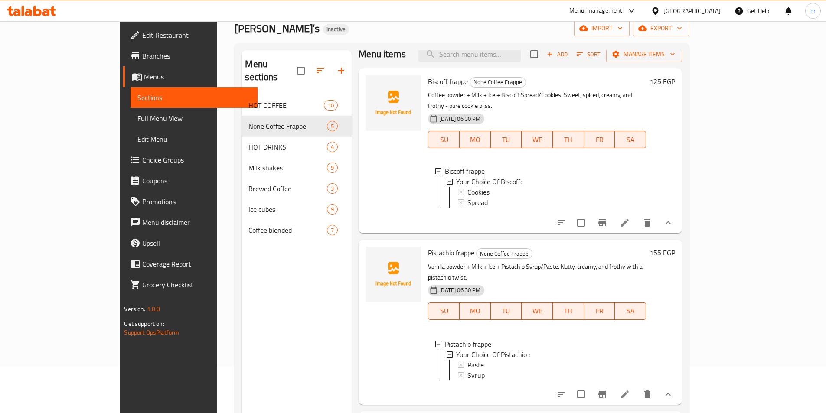
scroll to position [0, 0]
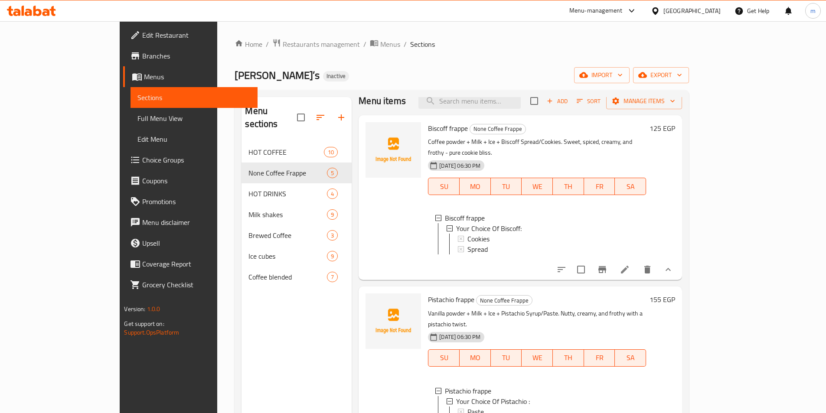
click at [142, 164] on span "Choice Groups" at bounding box center [196, 160] width 108 height 10
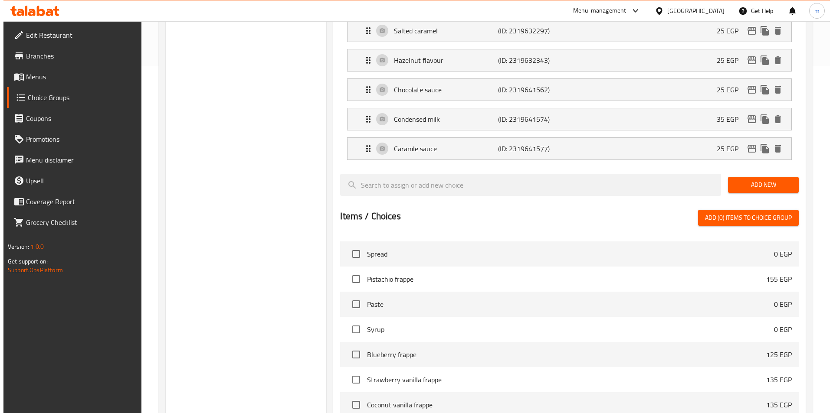
scroll to position [486, 0]
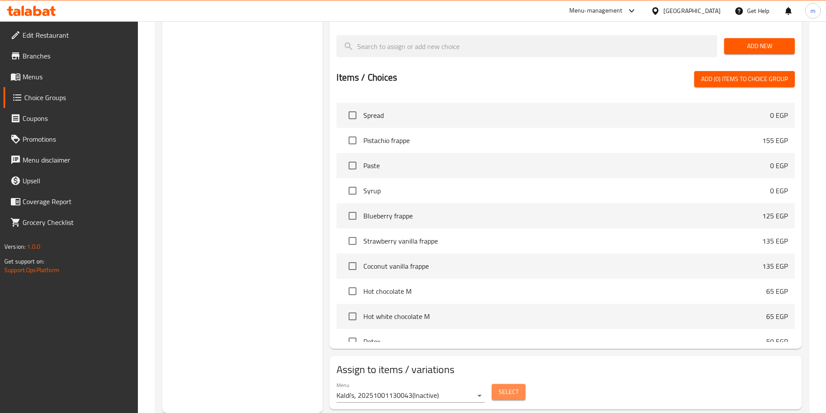
click at [517, 387] on span "Select" at bounding box center [509, 392] width 20 height 11
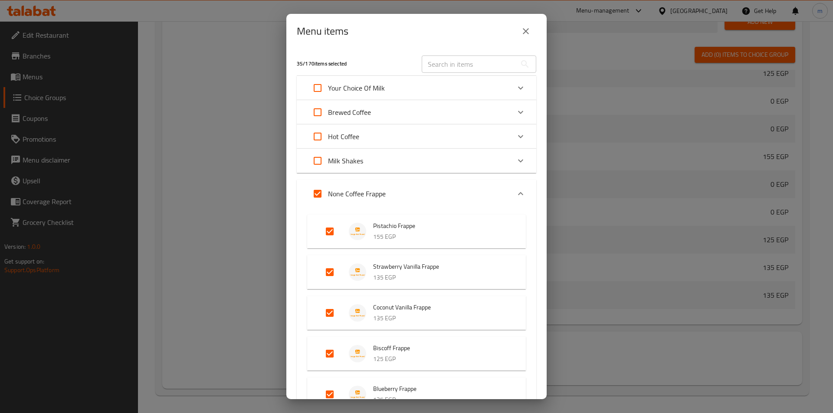
click at [230, 216] on div "Menu items 35 / 170 items selected ​ Your Choice Of Milk Coconut Milk 45 EGP Al…" at bounding box center [416, 206] width 833 height 413
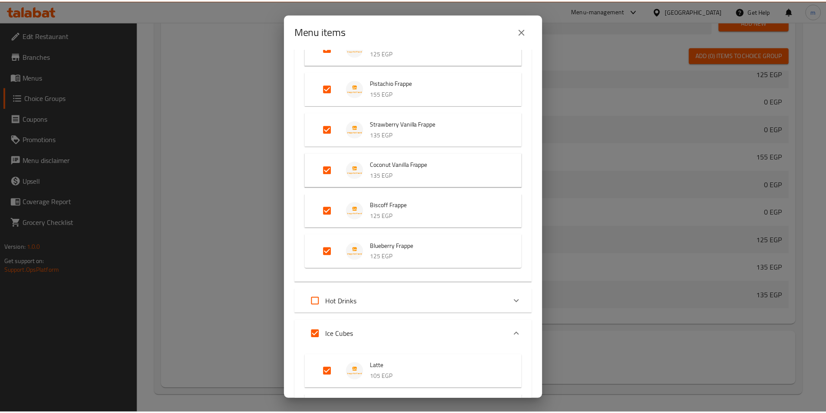
scroll to position [564, 0]
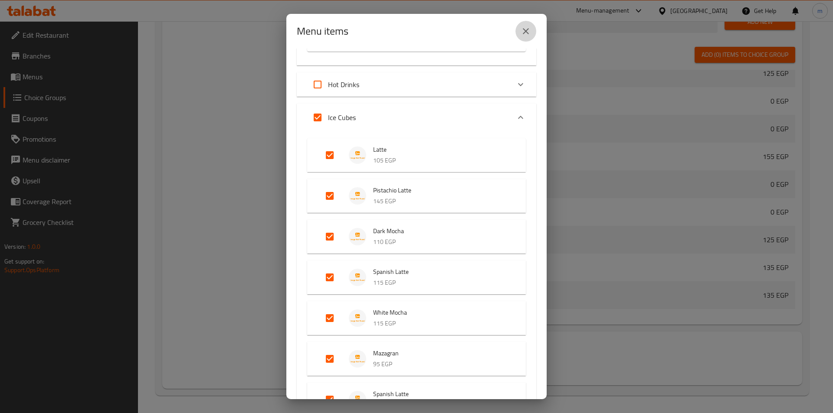
click at [518, 31] on button "close" at bounding box center [525, 31] width 21 height 21
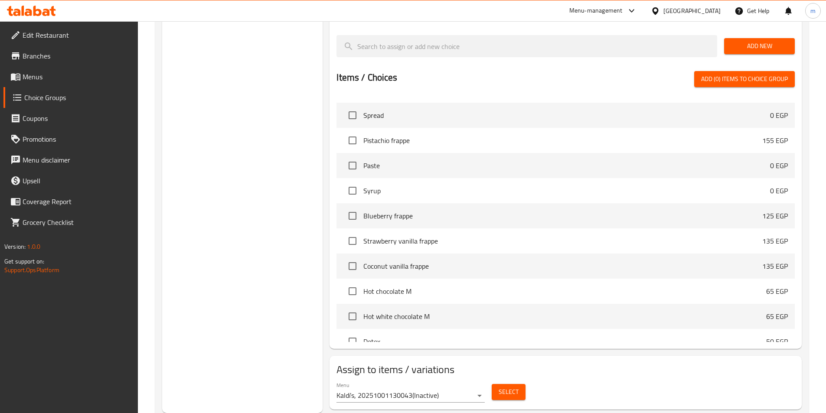
click at [33, 75] on span "Menus" at bounding box center [77, 77] width 108 height 10
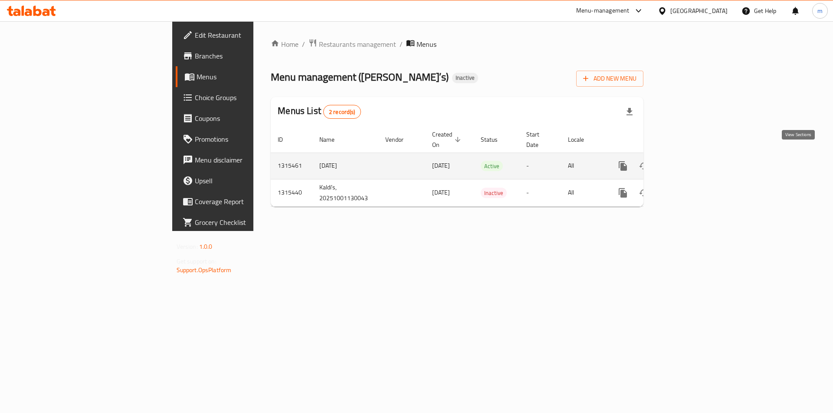
click at [691, 161] on icon "enhanced table" at bounding box center [685, 166] width 10 height 10
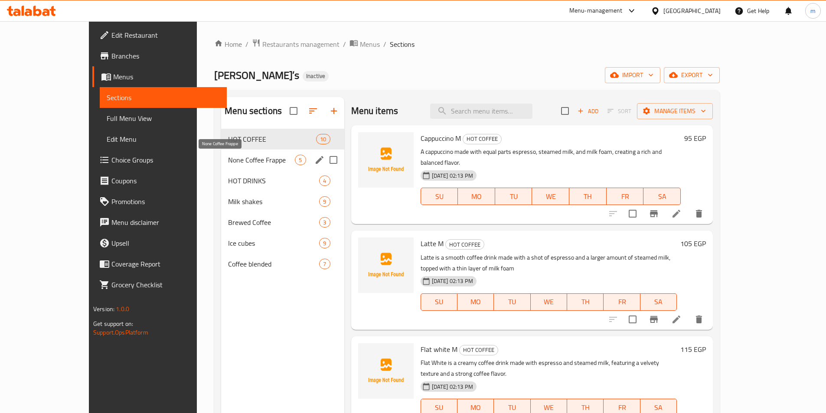
click at [228, 161] on span "None Coffee Frappe" at bounding box center [261, 160] width 67 height 10
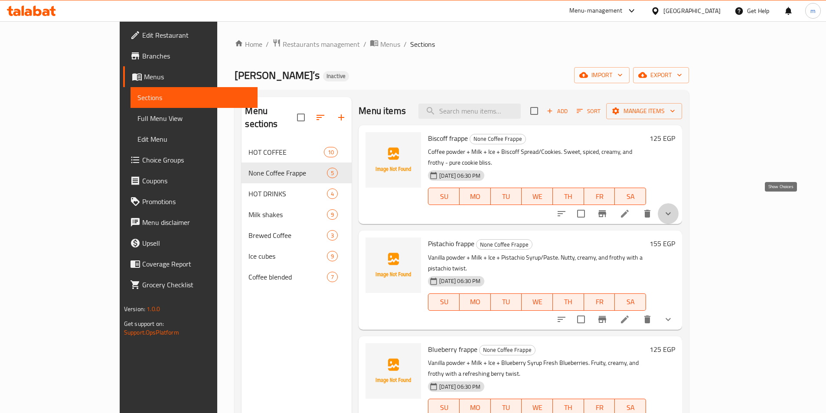
click at [674, 209] on icon "show more" at bounding box center [668, 214] width 10 height 10
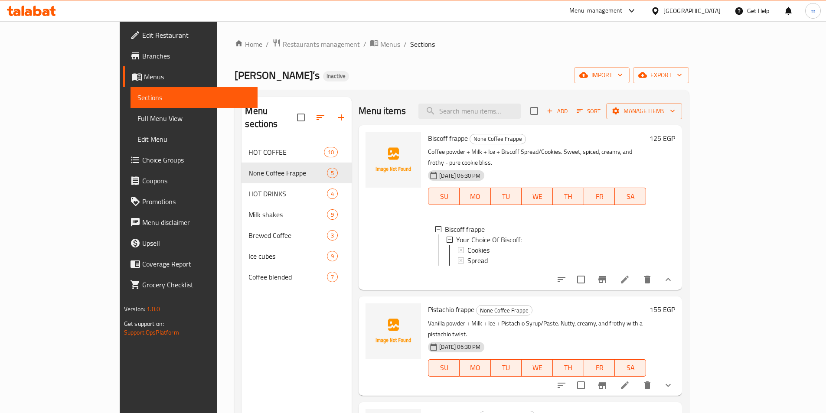
click at [138, 114] on span "Full Menu View" at bounding box center [194, 118] width 113 height 10
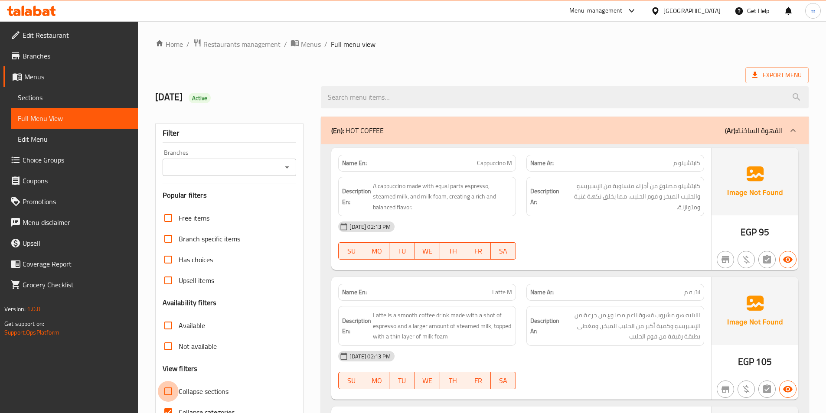
click at [171, 393] on input "Collapse sections" at bounding box center [168, 391] width 21 height 21
checkbox input "true"
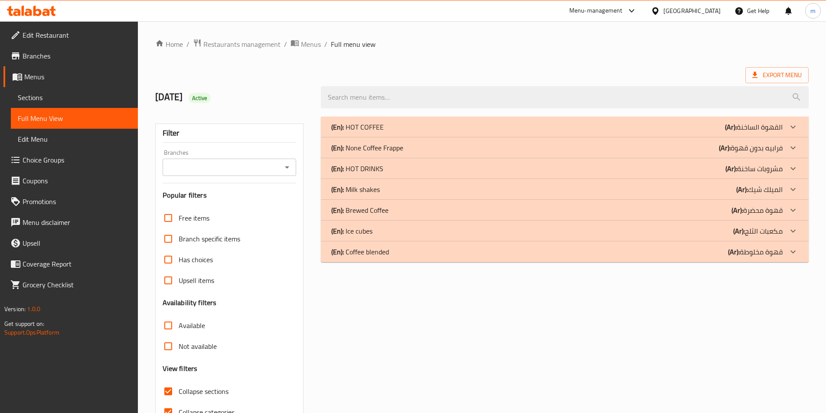
scroll to position [43, 0]
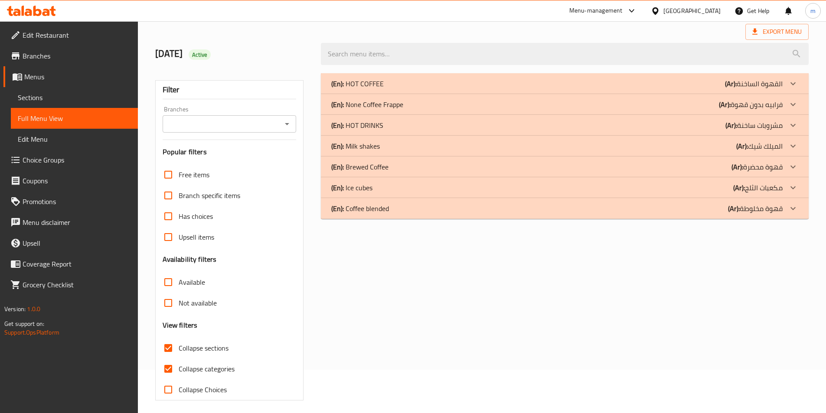
click at [409, 108] on div "(En): None Coffee Frappe (Ar): فرابيه بدون قهوة" at bounding box center [557, 104] width 452 height 10
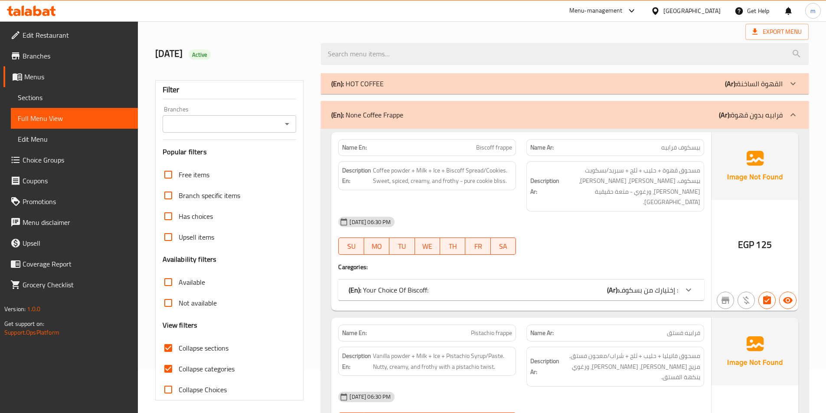
click at [165, 364] on input "Collapse categories" at bounding box center [168, 369] width 21 height 21
checkbox input "false"
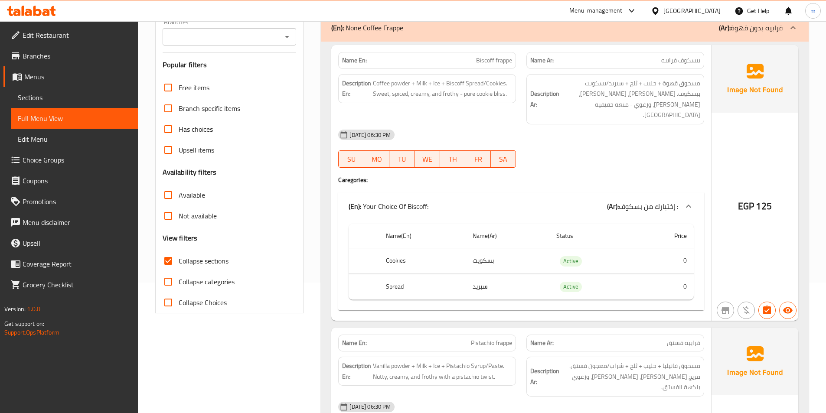
scroll to position [130, 0]
click at [47, 152] on link "Choice Groups" at bounding box center [70, 160] width 134 height 21
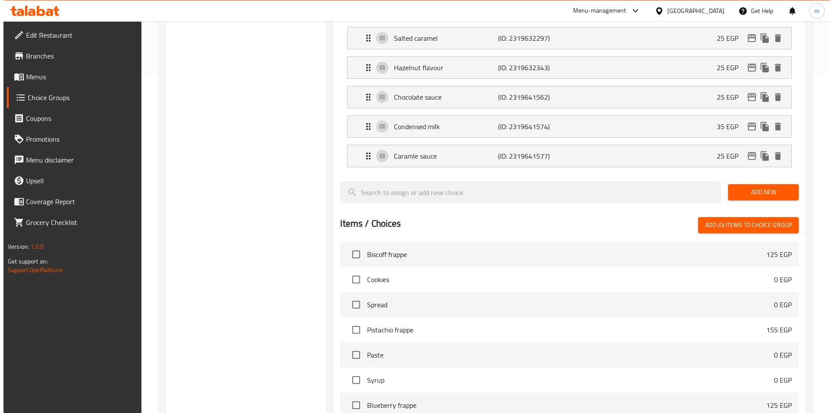
scroll to position [486, 0]
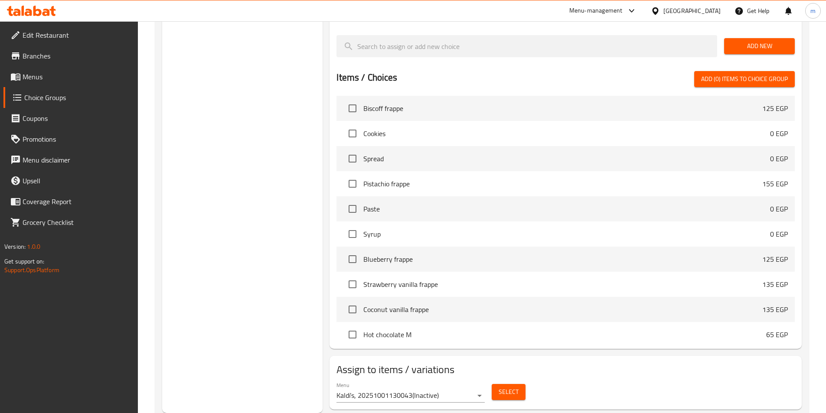
click at [520, 384] on button "Select" at bounding box center [509, 392] width 34 height 16
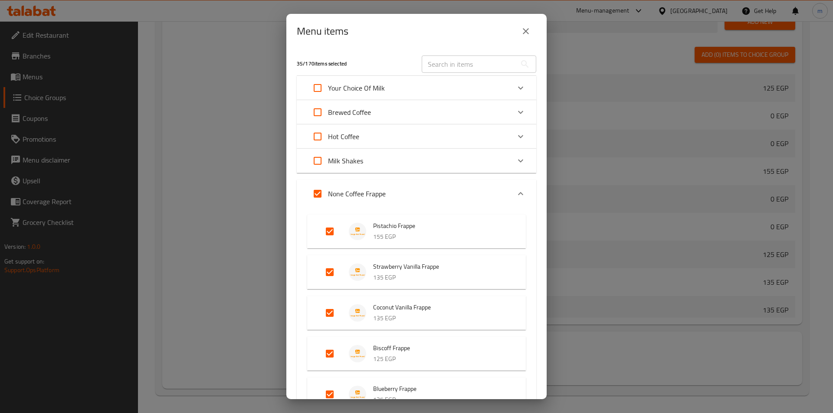
click at [536, 81] on div "35 / 170 items selected ​ Your Choice Of Milk Coconut Milk 45 EGP Almond Milk 4…" at bounding box center [416, 224] width 260 height 351
click at [528, 33] on icon "close" at bounding box center [526, 31] width 10 height 10
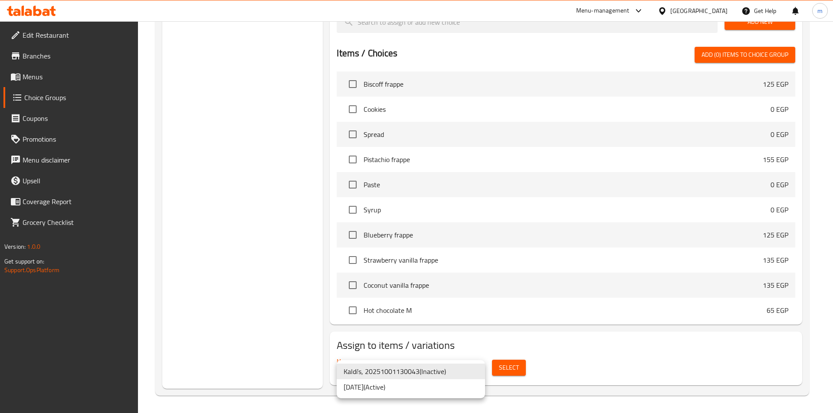
click at [408, 390] on li "10/9/2025 ( Active )" at bounding box center [411, 388] width 148 height 16
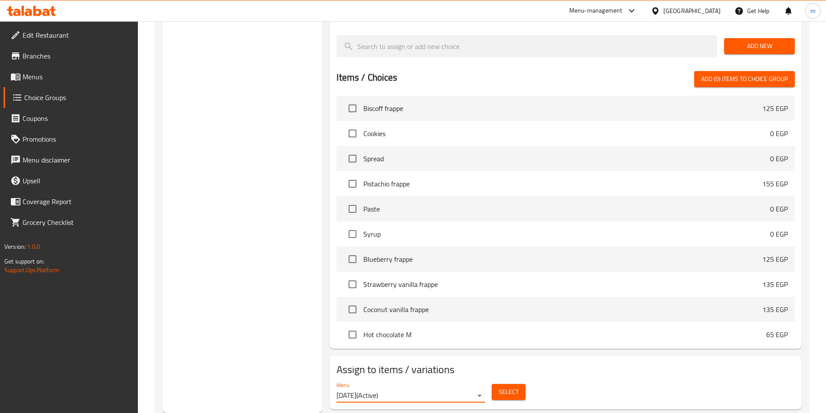
click at [514, 387] on span "Select" at bounding box center [509, 392] width 20 height 11
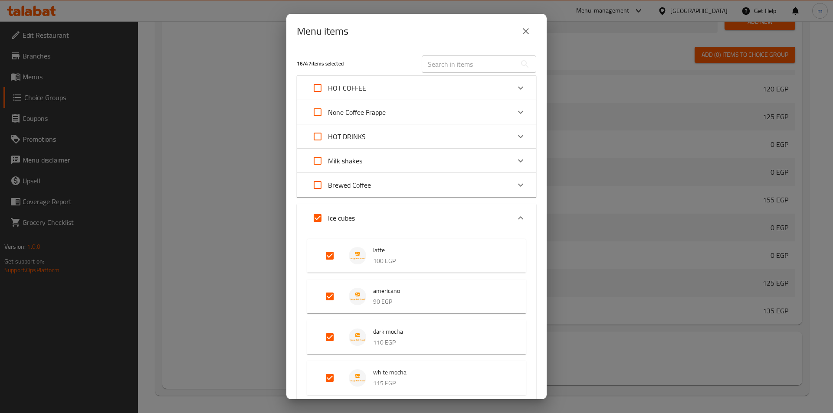
scroll to position [332, 0]
click at [397, 119] on div "None Coffee Frappe" at bounding box center [408, 112] width 203 height 21
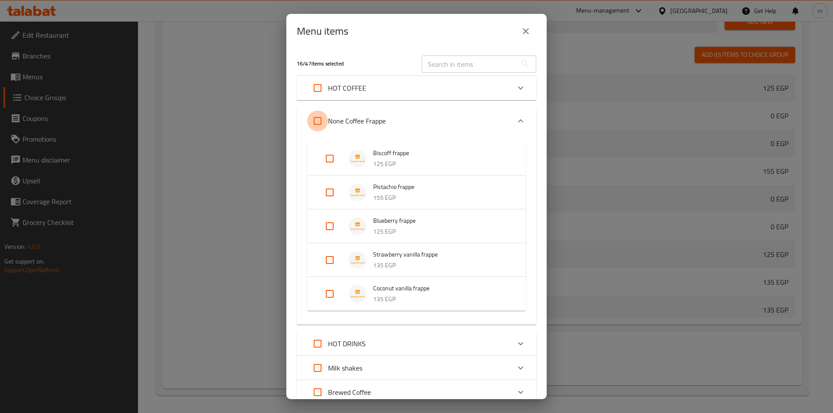
click at [319, 119] on input "Expand" at bounding box center [317, 121] width 21 height 21
checkbox input "true"
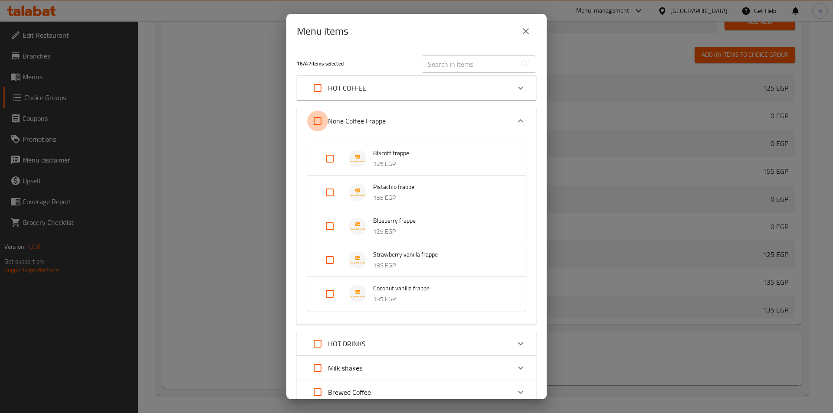
checkbox input "true"
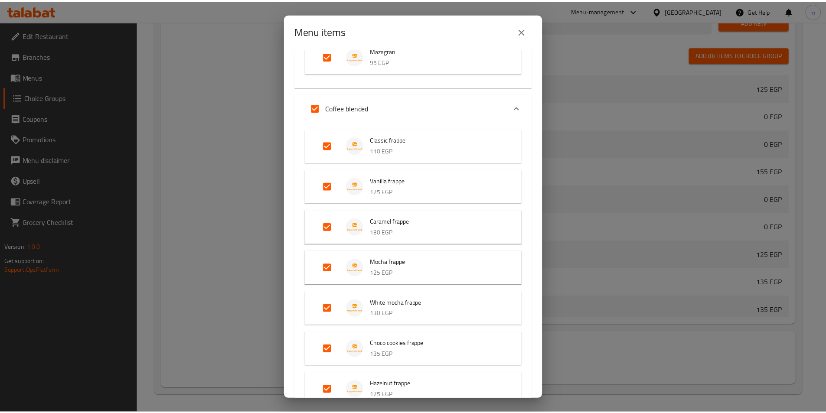
scroll to position [815, 0]
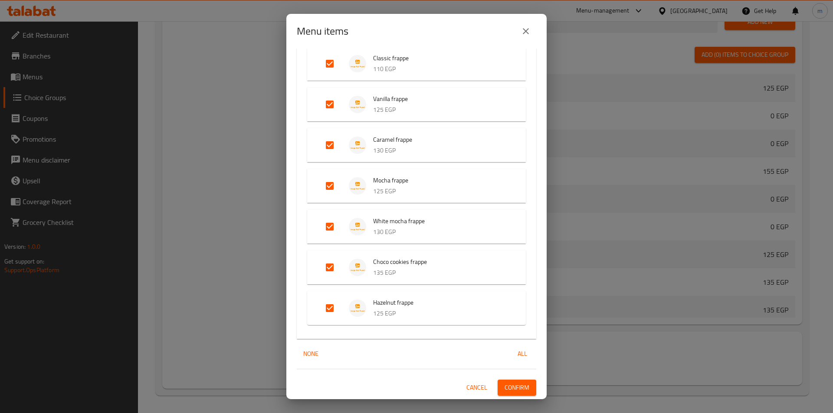
click at [516, 386] on span "Confirm" at bounding box center [516, 388] width 25 height 11
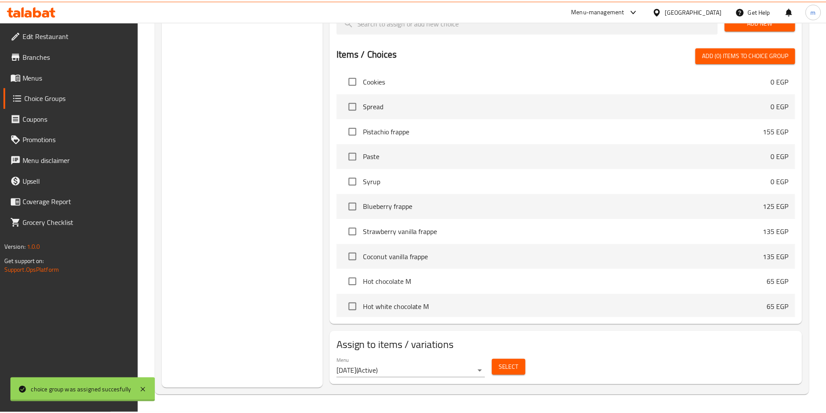
scroll to position [304, 0]
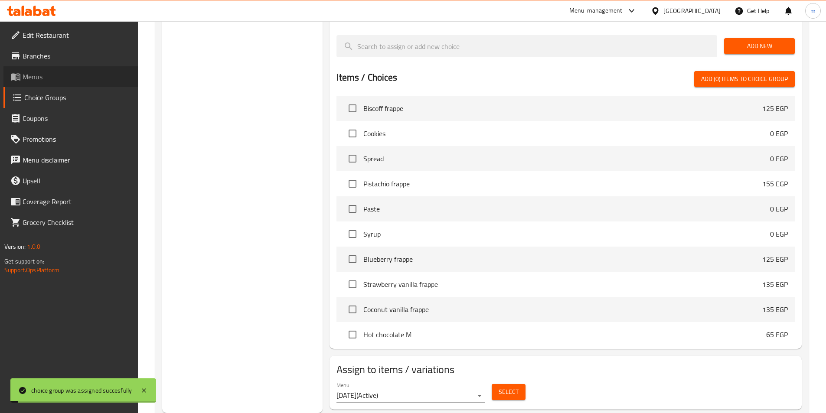
click at [34, 85] on link "Menus" at bounding box center [70, 76] width 134 height 21
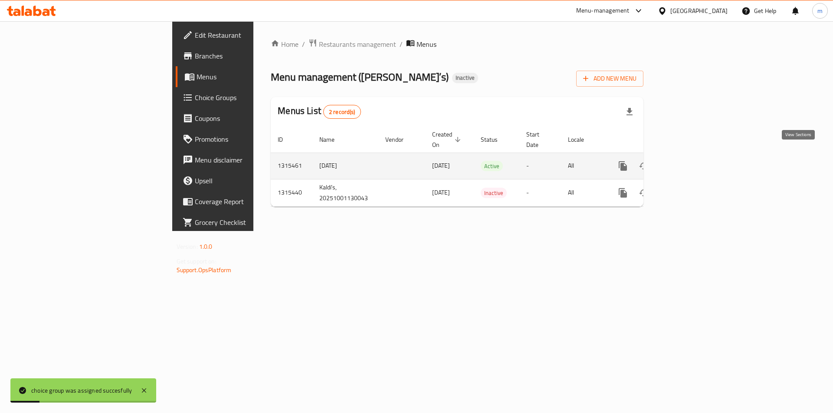
click at [696, 158] on link "enhanced table" at bounding box center [685, 166] width 21 height 21
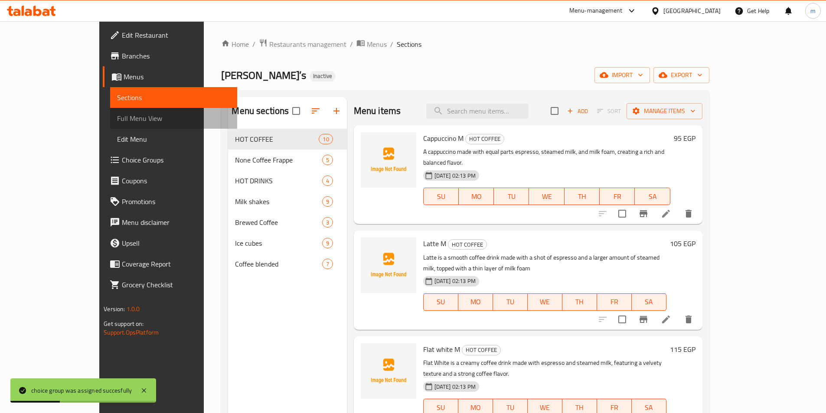
click at [117, 121] on span "Full Menu View" at bounding box center [173, 118] width 113 height 10
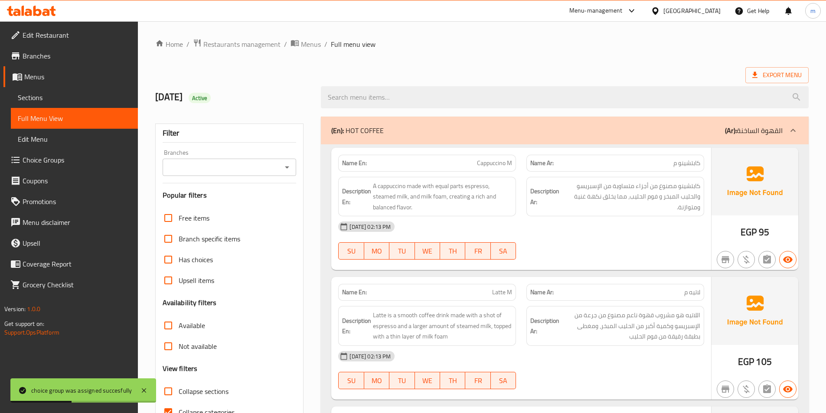
click at [167, 397] on input "Collapse sections" at bounding box center [168, 391] width 21 height 21
checkbox input "true"
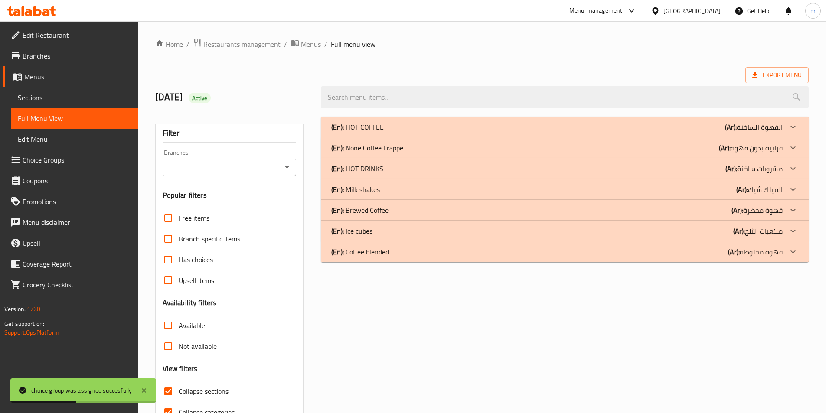
click at [167, 406] on input "Collapse categories" at bounding box center [168, 412] width 21 height 21
checkbox input "false"
click at [403, 154] on div "(En): None Coffee Frappe (Ar): فرابيه بدون قهوة" at bounding box center [565, 148] width 488 height 21
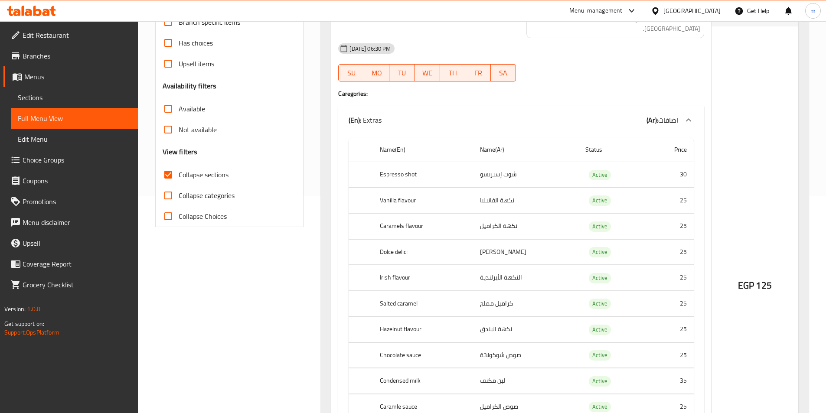
scroll to position [130, 0]
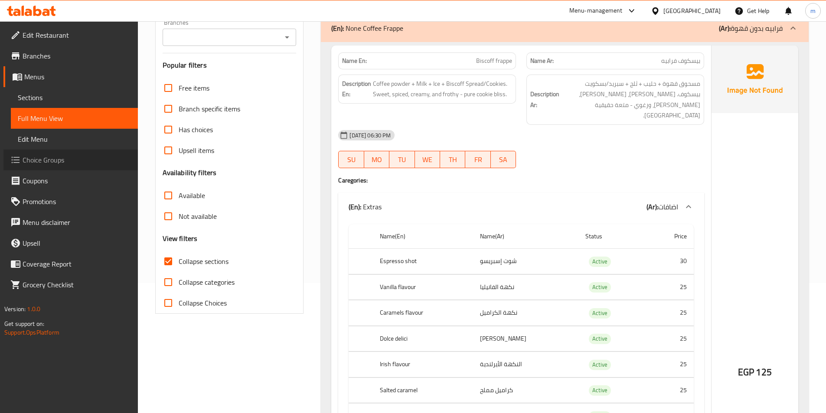
click at [74, 161] on span "Choice Groups" at bounding box center [77, 160] width 108 height 10
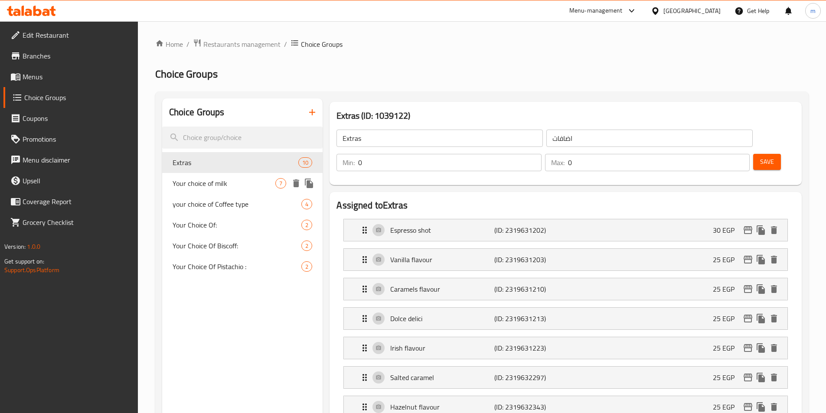
click at [199, 184] on span "Your choice of milk" at bounding box center [224, 183] width 103 height 10
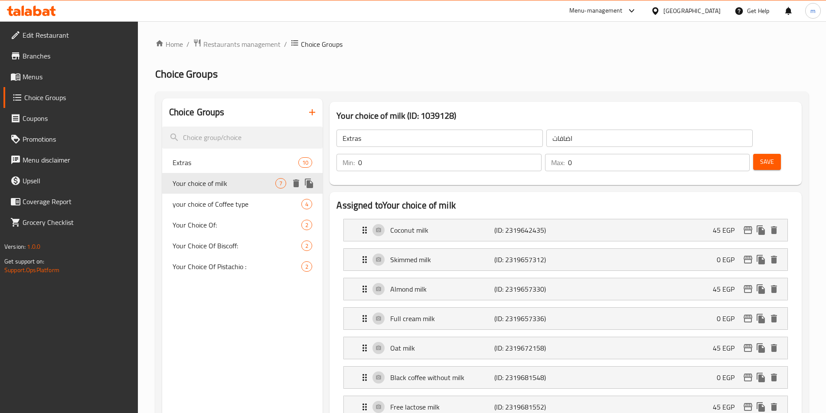
type input "Your choice of milk"
type input "إختيارك من الحليب :"
type input "1"
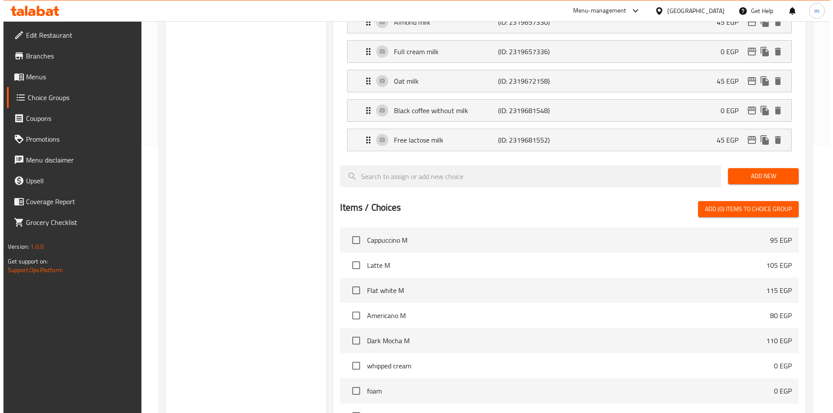
scroll to position [397, 0]
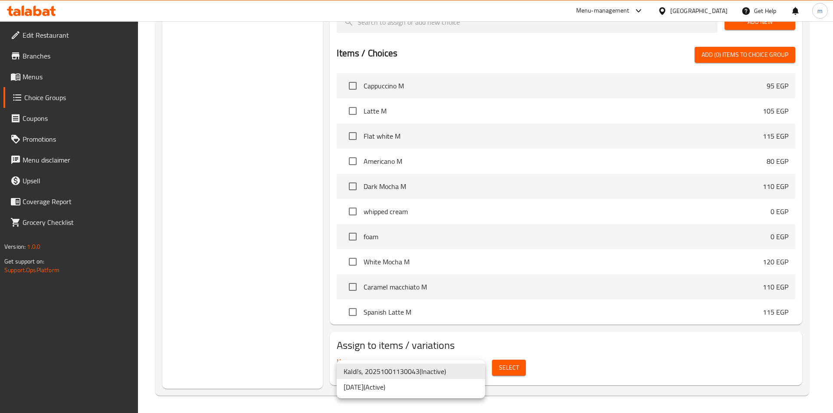
click at [402, 387] on li "10/9/2025 ( Active )" at bounding box center [411, 388] width 148 height 16
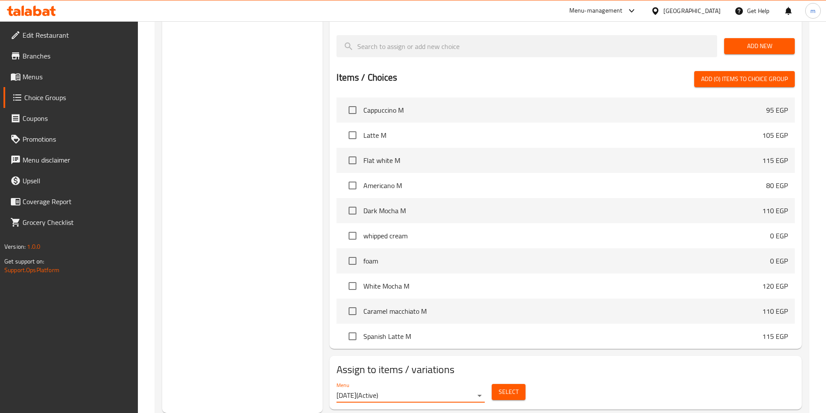
click at [506, 387] on span "Select" at bounding box center [509, 392] width 20 height 11
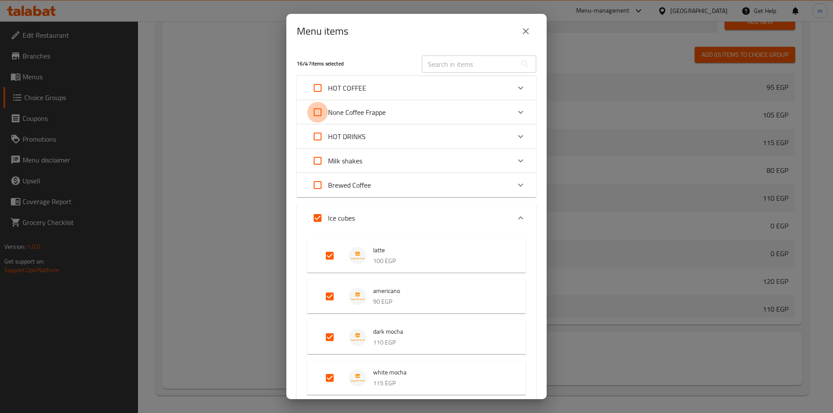
click at [312, 110] on input "Expand" at bounding box center [317, 112] width 21 height 21
checkbox input "true"
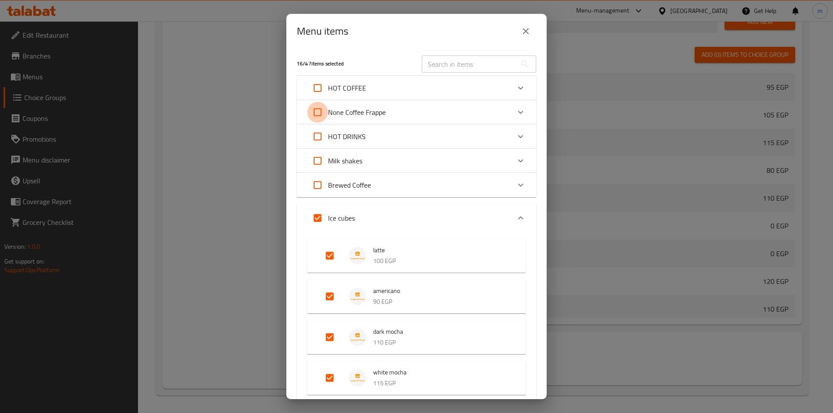
checkbox input "true"
click at [370, 115] on p "None Coffee Frappe" at bounding box center [357, 112] width 58 height 10
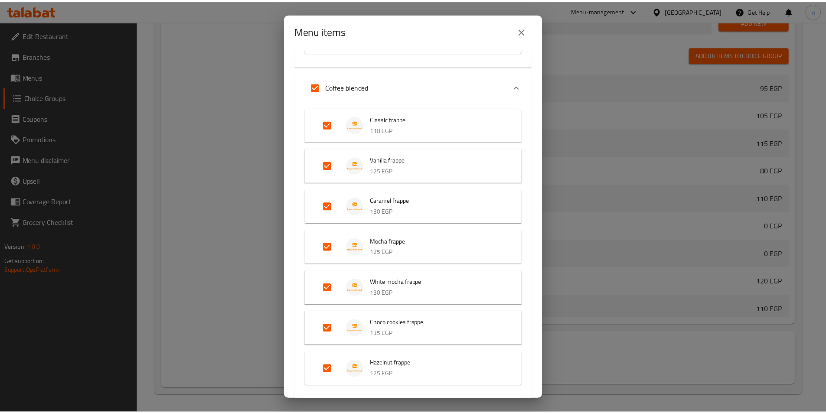
scroll to position [815, 0]
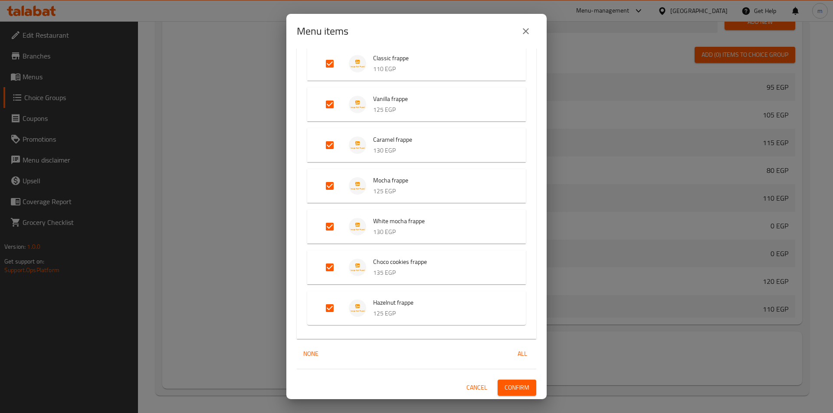
click at [517, 385] on span "Confirm" at bounding box center [516, 388] width 25 height 11
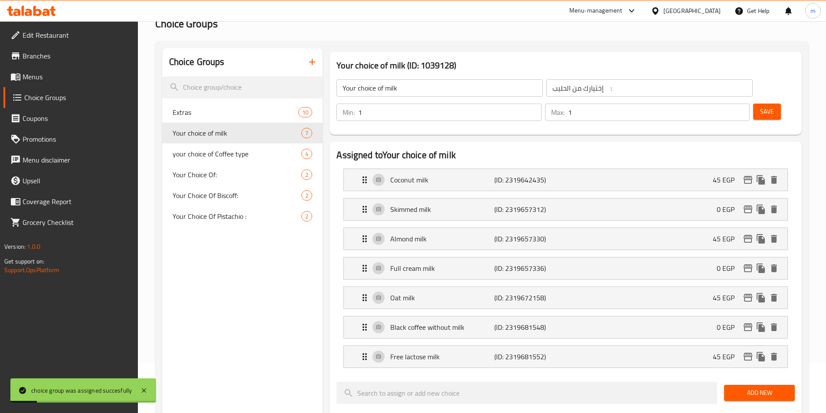
scroll to position [0, 0]
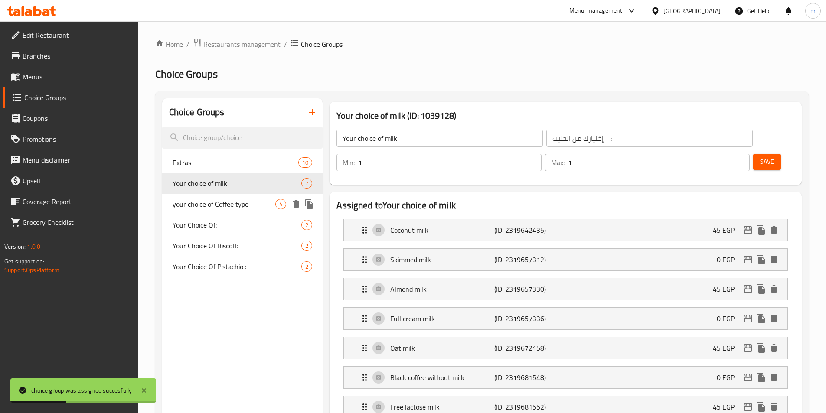
click at [196, 207] on span "your choice of Coffee type" at bounding box center [224, 204] width 103 height 10
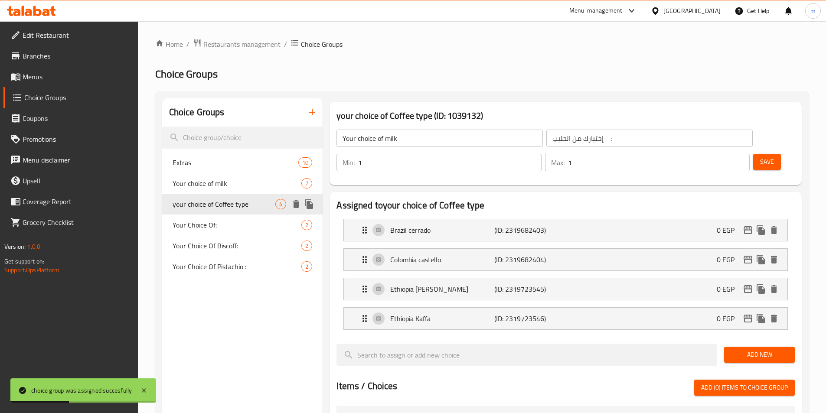
type input "your choice of Coffee type"
type input "اختيارك من نوع القهوة"
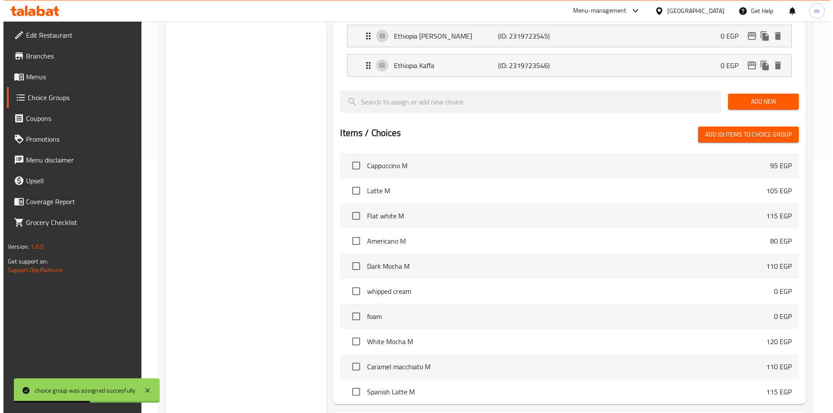
scroll to position [309, 0]
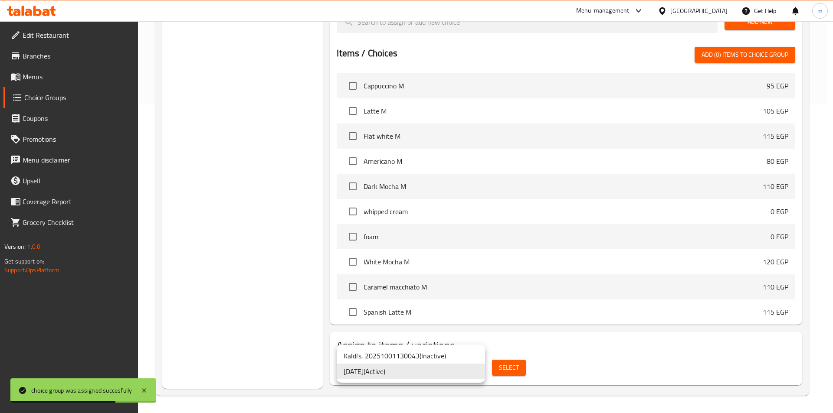
click at [414, 374] on li "10/9/2025 ( Active )" at bounding box center [411, 372] width 148 height 16
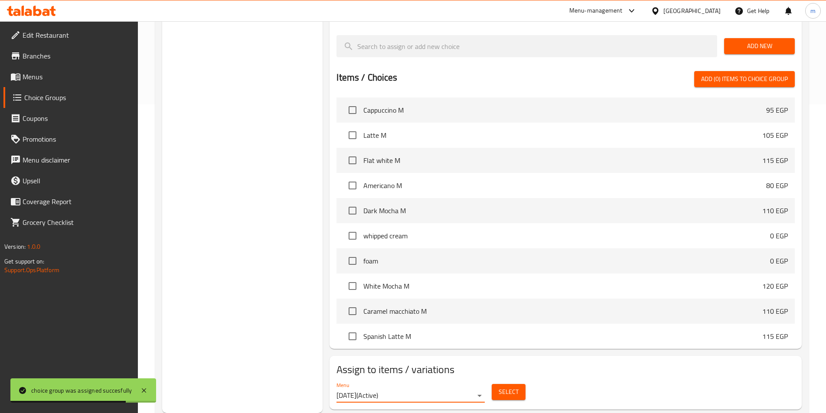
click at [521, 384] on button "Select" at bounding box center [509, 392] width 34 height 16
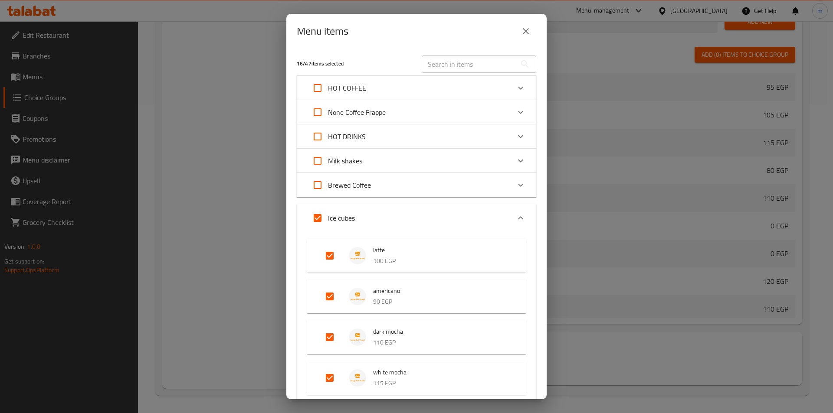
click at [313, 111] on input "Expand" at bounding box center [317, 112] width 21 height 21
checkbox input "true"
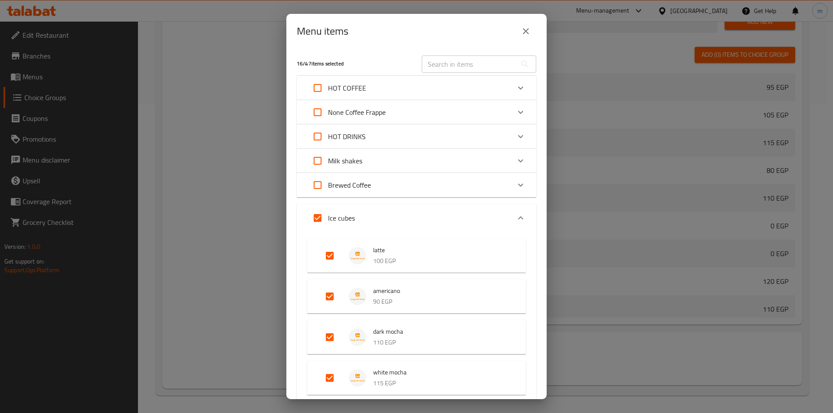
checkbox input "true"
click at [345, 115] on p "None Coffee Frappe" at bounding box center [357, 112] width 58 height 10
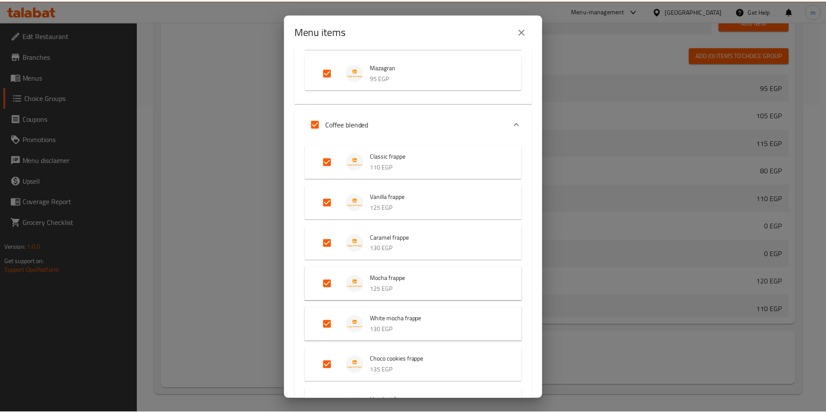
scroll to position [815, 0]
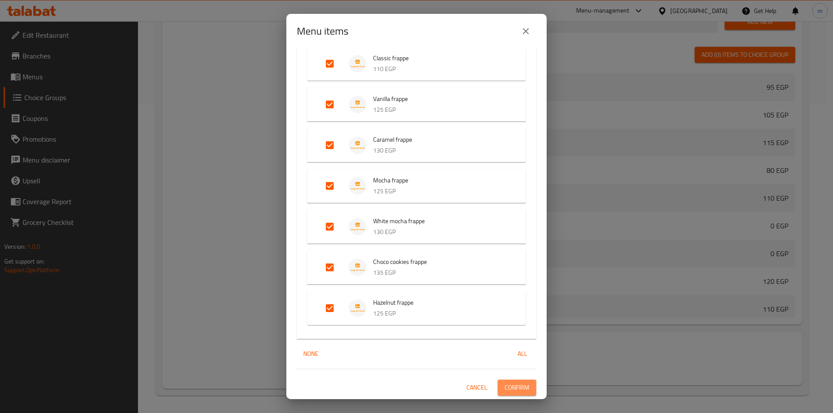
click at [498, 390] on button "Confirm" at bounding box center [517, 388] width 39 height 16
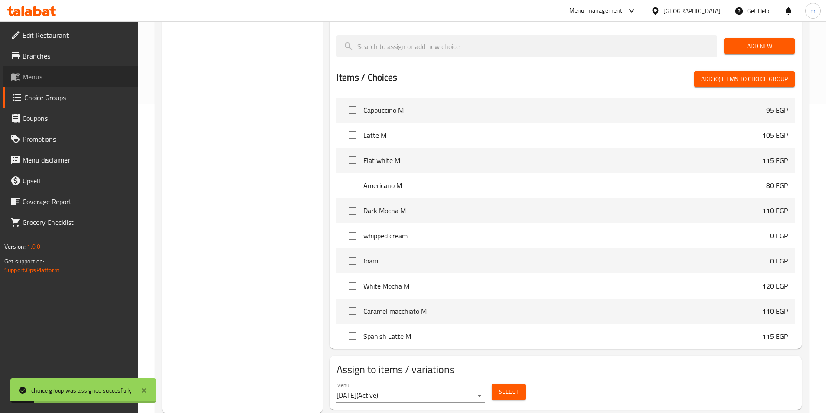
click at [33, 81] on span "Menus" at bounding box center [77, 77] width 108 height 10
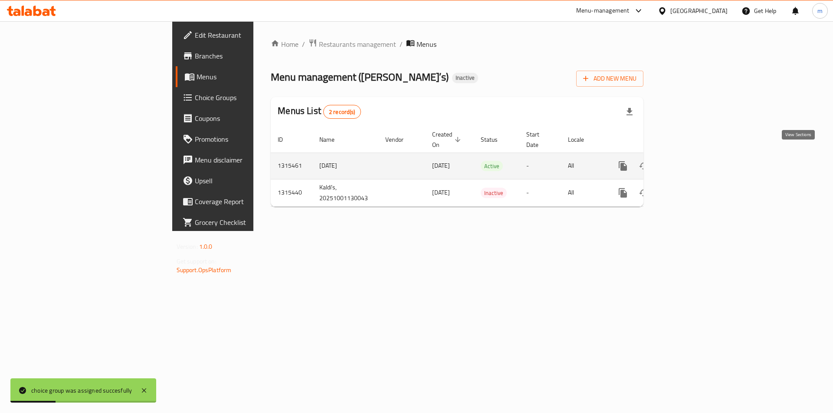
click at [696, 159] on link "enhanced table" at bounding box center [685, 166] width 21 height 21
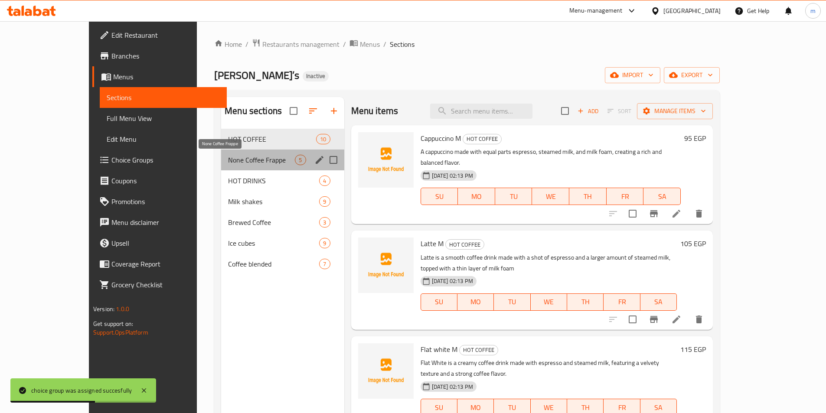
drag, startPoint x: 180, startPoint y: 158, endPoint x: 268, endPoint y: 177, distance: 89.2
click at [228, 156] on span "None Coffee Frappe" at bounding box center [261, 160] width 67 height 10
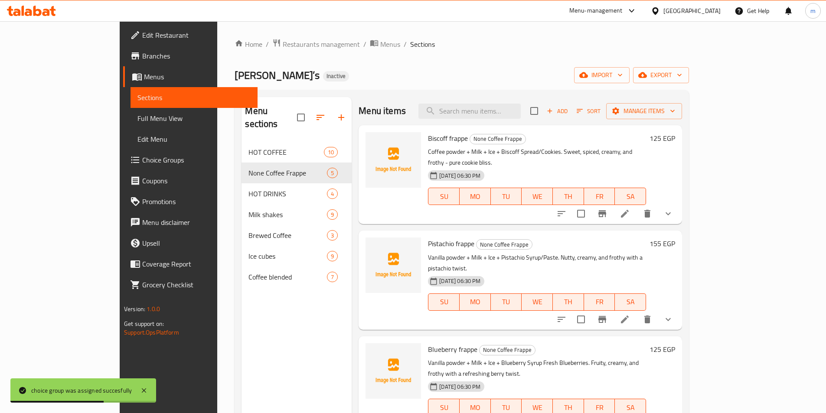
click at [679, 212] on div at bounding box center [615, 213] width 128 height 21
click at [674, 209] on icon "show more" at bounding box center [668, 214] width 10 height 10
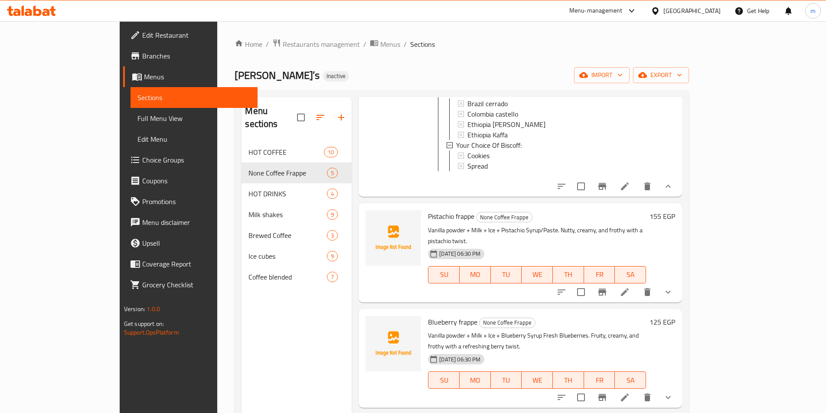
scroll to position [347, 0]
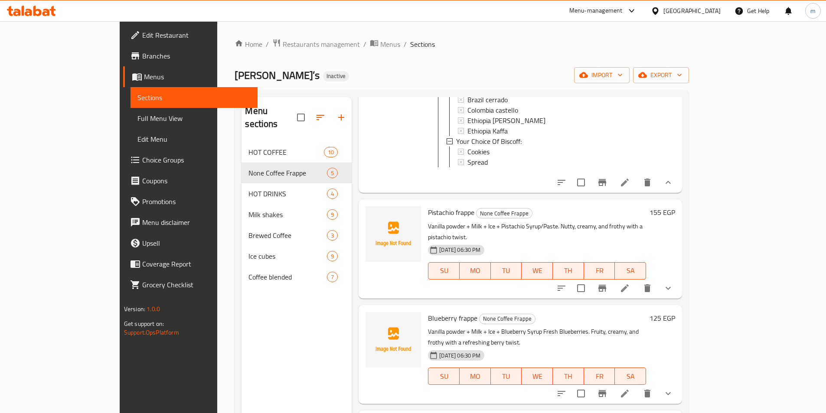
click at [138, 124] on span "Full Menu View" at bounding box center [194, 118] width 113 height 10
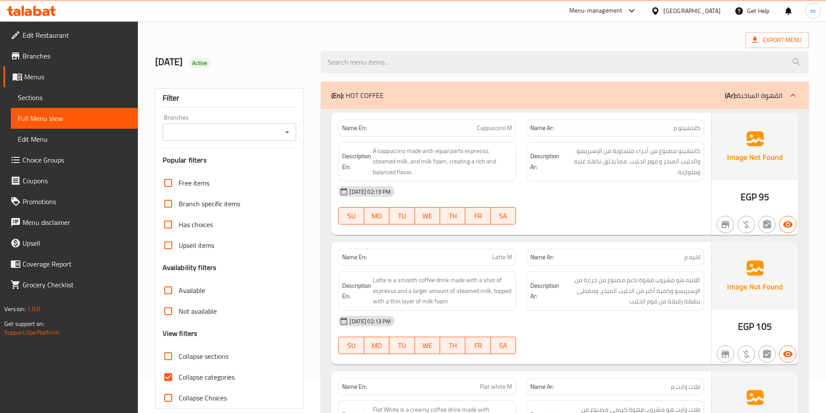
scroll to position [87, 0]
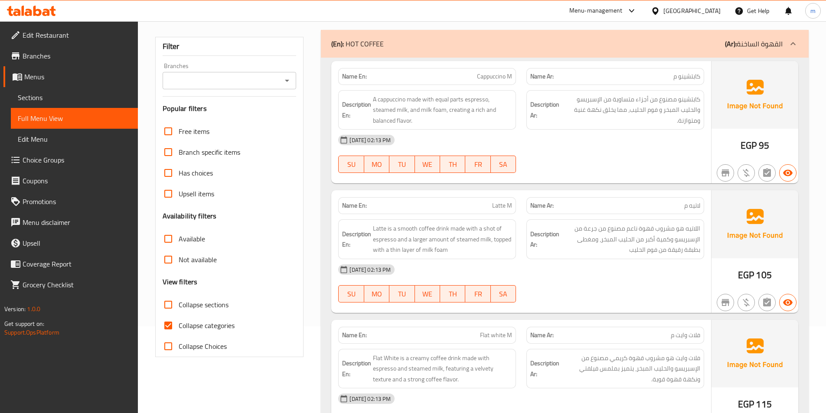
click at [172, 321] on input "Collapse categories" at bounding box center [168, 325] width 21 height 21
checkbox input "false"
click at [175, 306] on input "Collapse sections" at bounding box center [168, 305] width 21 height 21
checkbox input "true"
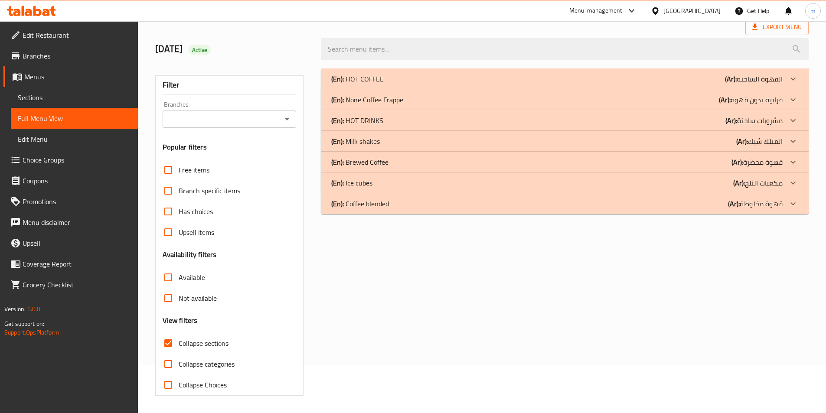
scroll to position [48, 0]
click at [689, 144] on div "(En): Milk shakes (Ar): الميلك شيك" at bounding box center [557, 141] width 452 height 10
click at [690, 124] on div "(En): HOT DRINKS (Ar): مشروبات ساخنة" at bounding box center [557, 120] width 452 height 10
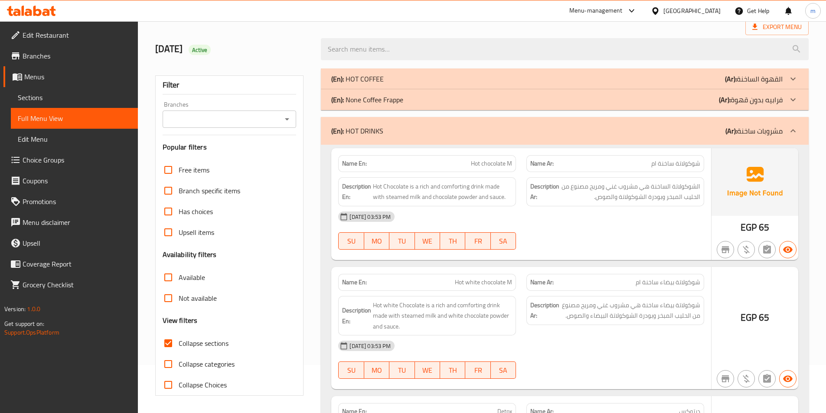
click at [736, 133] on b "(Ar):" at bounding box center [732, 130] width 12 height 13
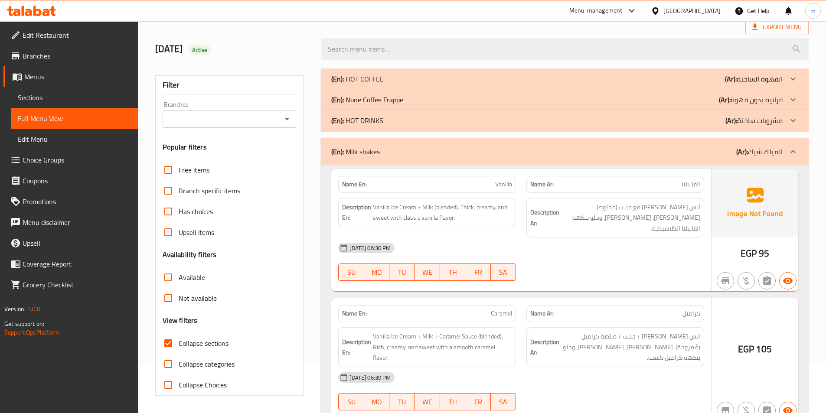
click at [772, 103] on p "(Ar): فرابيه بدون قهوة" at bounding box center [751, 100] width 64 height 10
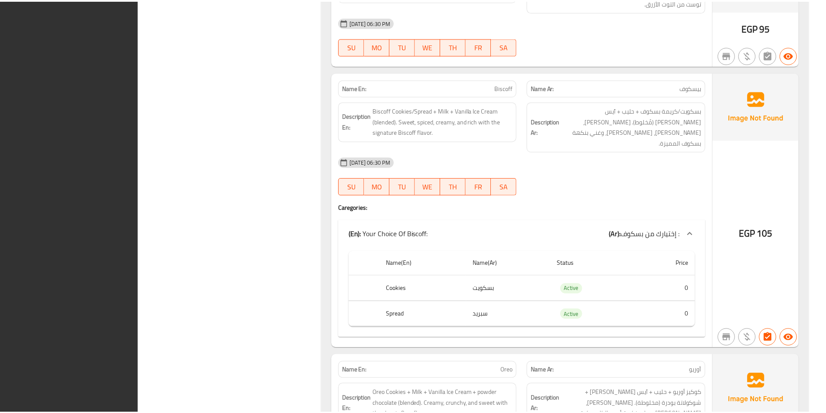
scroll to position [5944, 0]
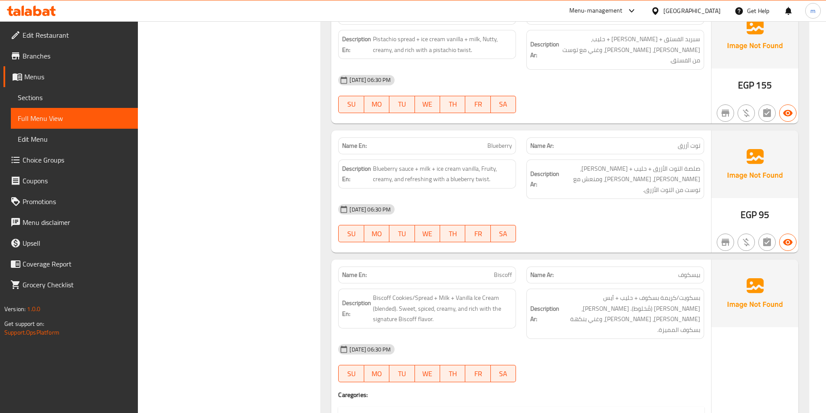
drag, startPoint x: 307, startPoint y: 66, endPoint x: 303, endPoint y: 54, distance: 12.3
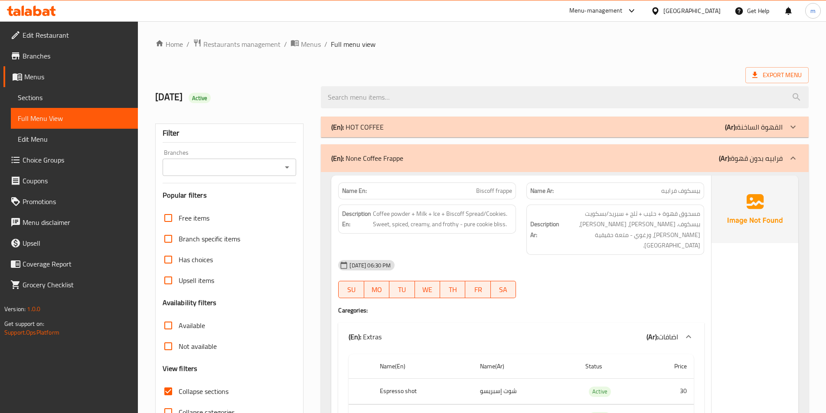
scroll to position [7, 0]
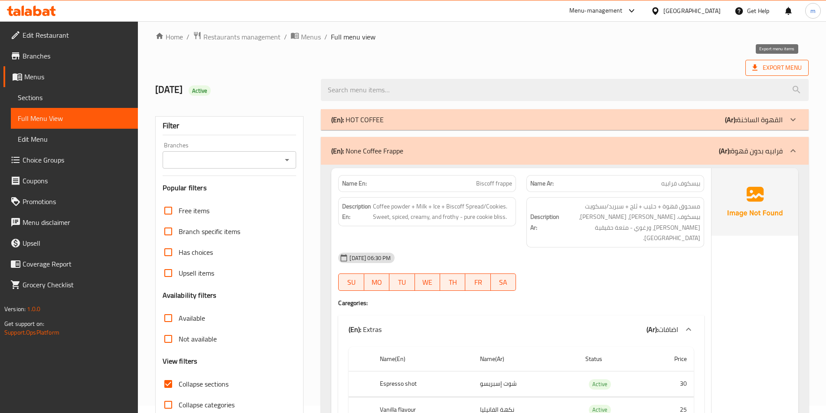
click at [788, 66] on span "Export Menu" at bounding box center [777, 67] width 49 height 11
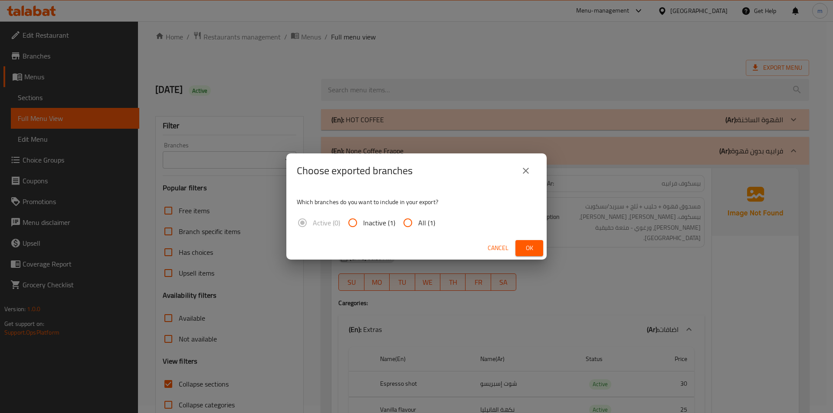
click at [419, 223] on span "All (1)" at bounding box center [426, 223] width 17 height 10
click at [418, 223] on input "All (1)" at bounding box center [407, 223] width 21 height 21
radio input "true"
click at [535, 249] on span "Ok" at bounding box center [529, 248] width 14 height 11
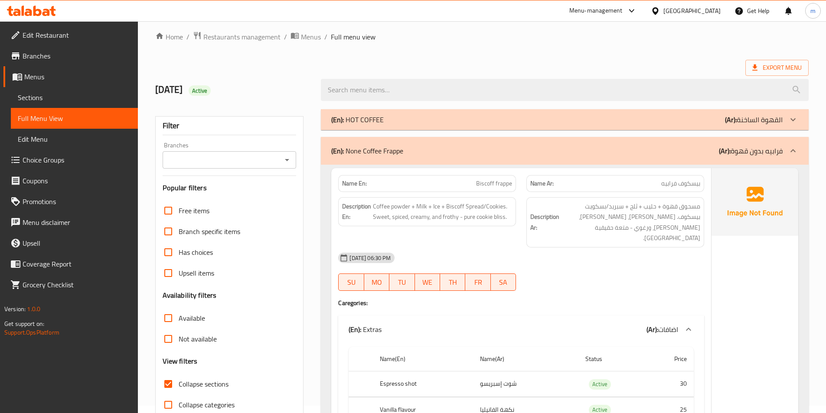
click at [94, 270] on link "Coverage Report" at bounding box center [70, 264] width 134 height 21
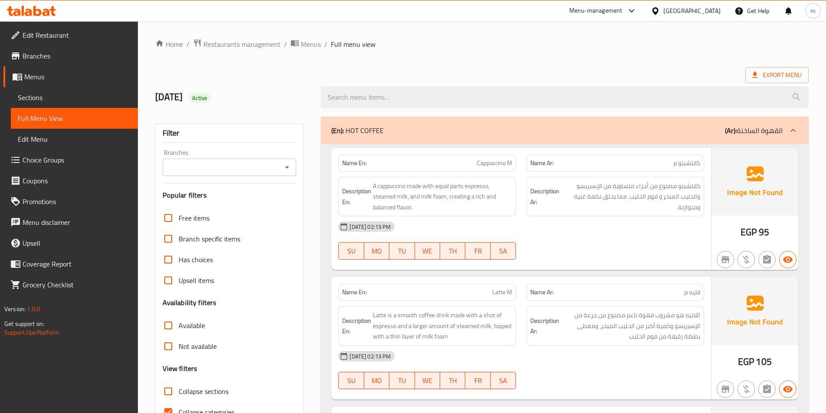
click at [489, 133] on div "(En): HOT COFFEE (Ar): القهوة الساخنة" at bounding box center [557, 130] width 452 height 10
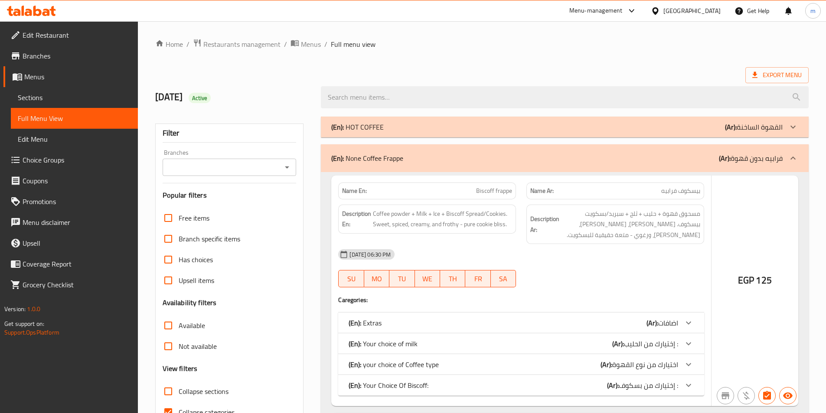
scroll to position [130, 0]
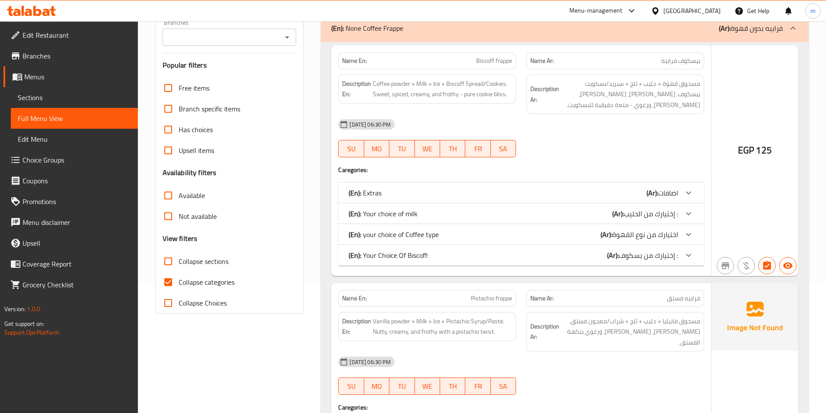
click at [187, 262] on span "Collapse sections" at bounding box center [204, 261] width 50 height 10
click at [179, 262] on input "Collapse sections" at bounding box center [168, 261] width 21 height 21
checkbox input "true"
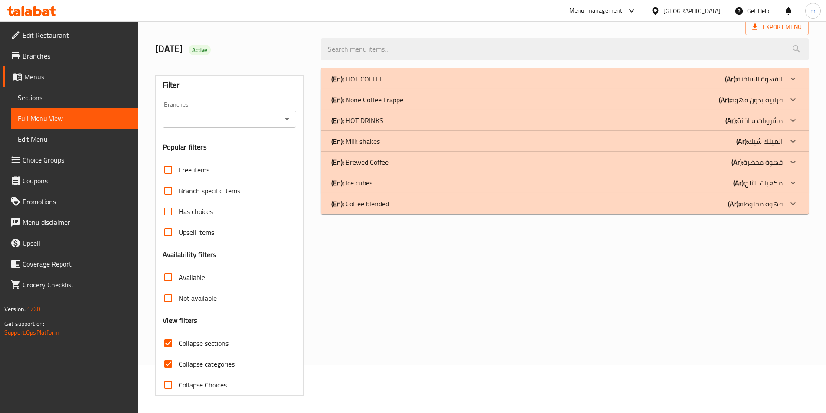
scroll to position [48, 0]
